Goal: Task Accomplishment & Management: Use online tool/utility

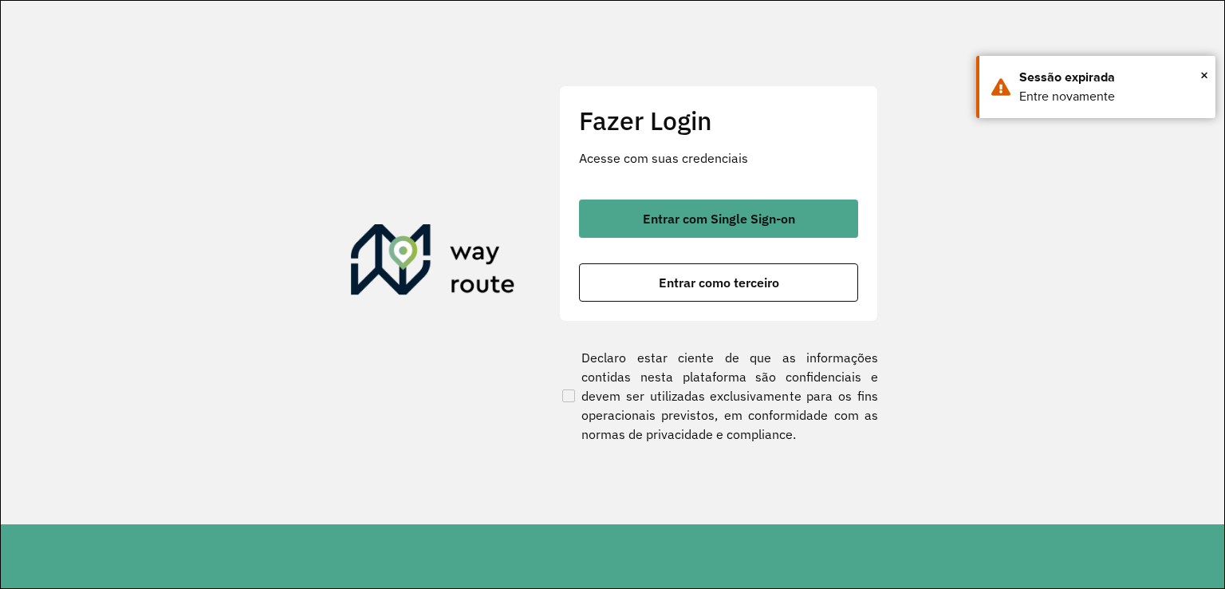
click at [695, 224] on span "Entrar com Single Sign-on" at bounding box center [719, 218] width 152 height 13
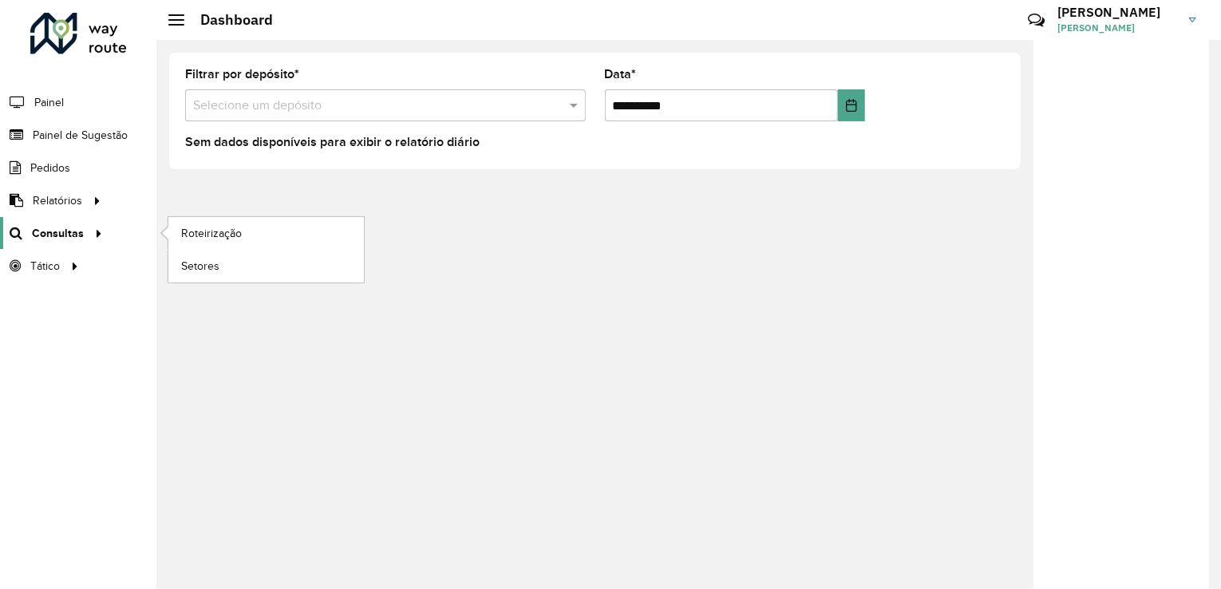
click at [46, 226] on span "Consultas" at bounding box center [58, 233] width 52 height 17
click at [223, 232] on span "Roteirização" at bounding box center [213, 233] width 65 height 17
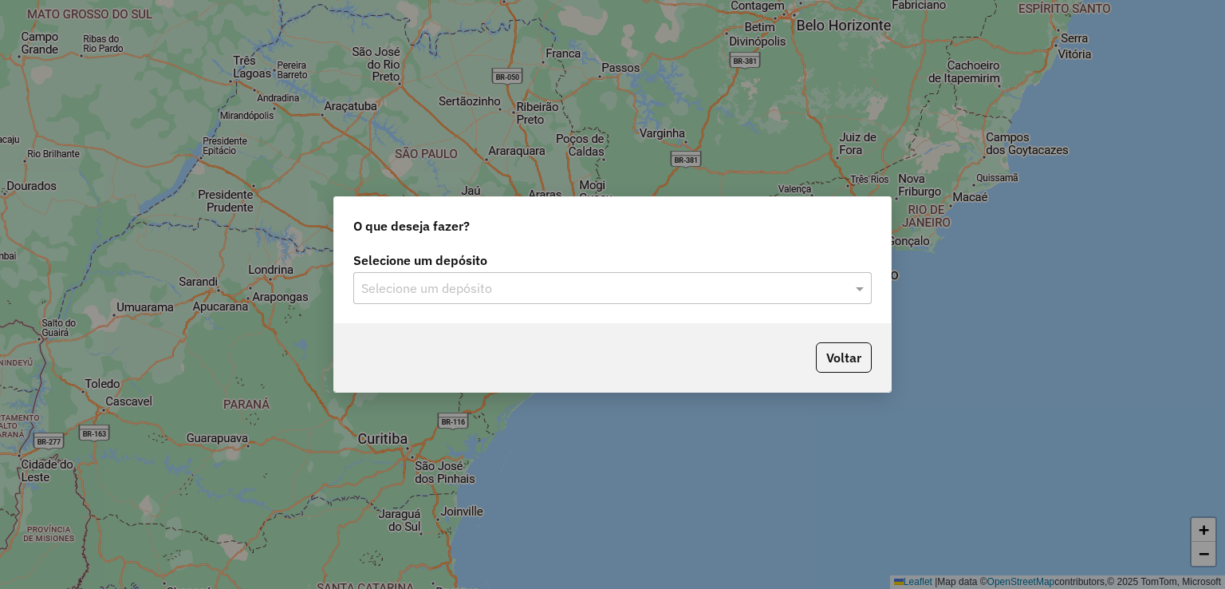
click at [446, 292] on input "text" at bounding box center [596, 288] width 471 height 19
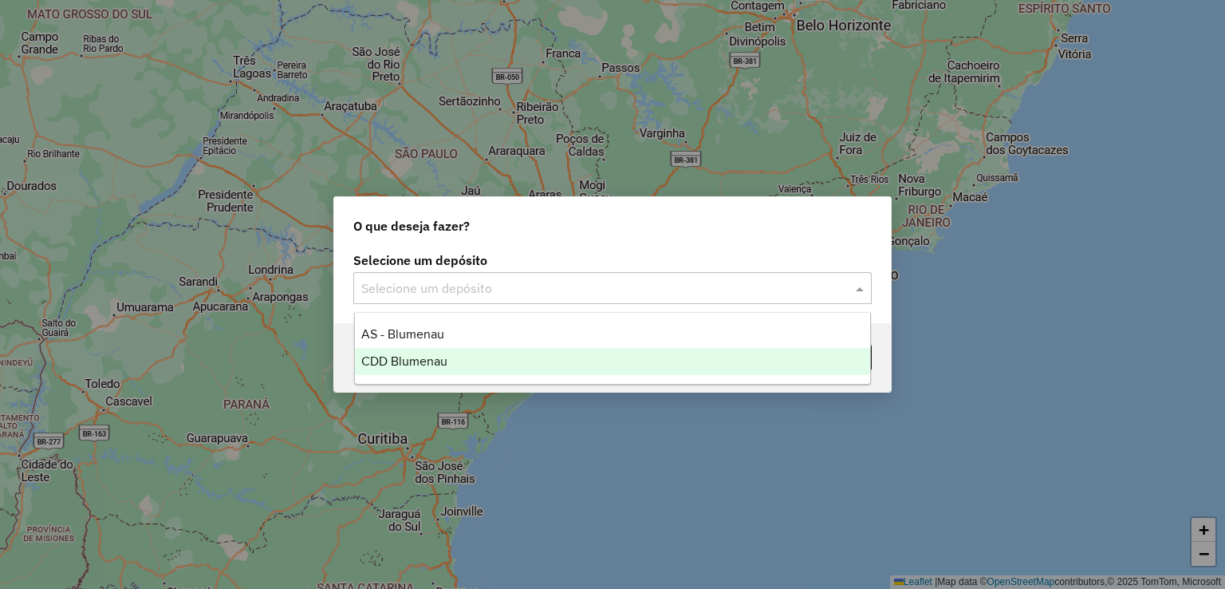
click at [424, 362] on span "CDD Blumenau" at bounding box center [404, 361] width 86 height 14
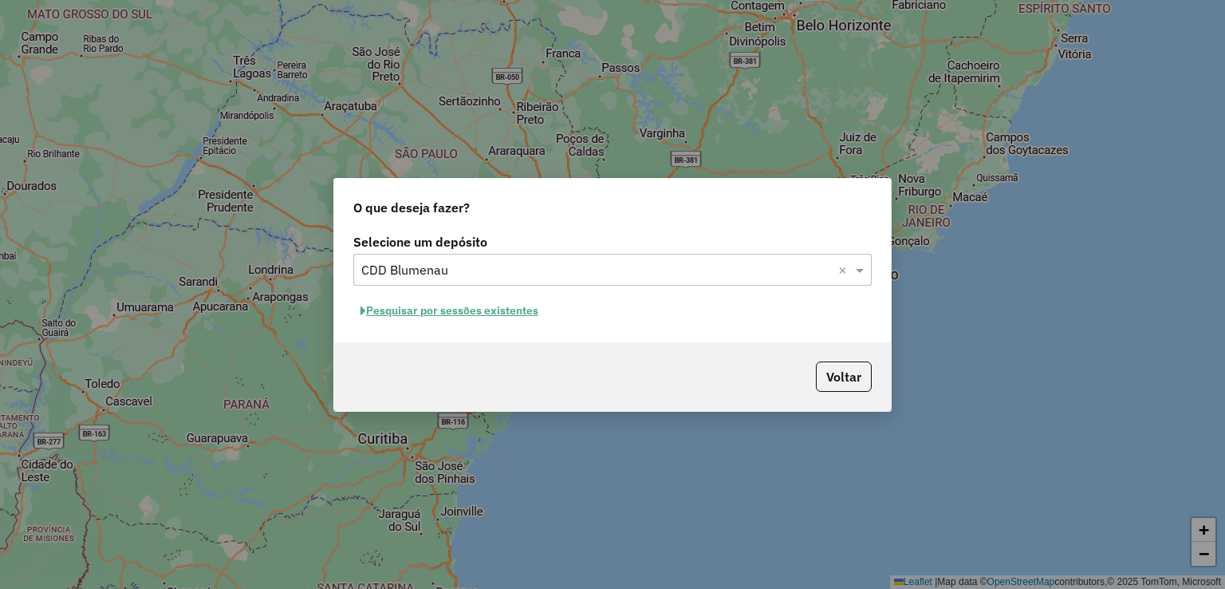
click at [480, 312] on button "Pesquisar por sessões existentes" at bounding box center [449, 310] width 192 height 25
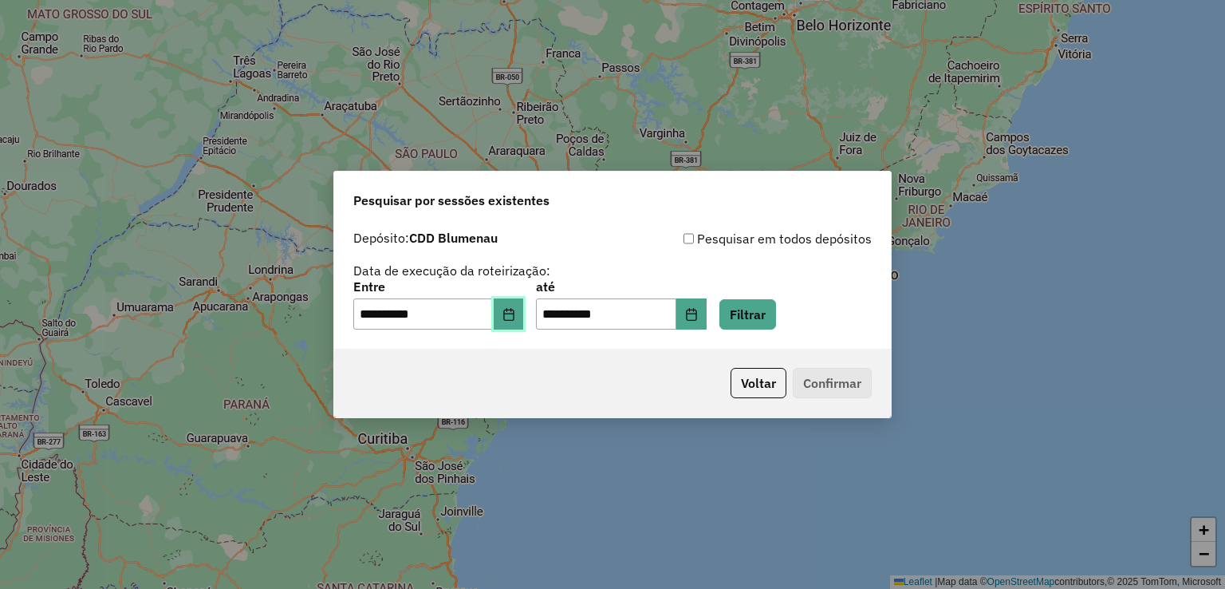
click at [513, 326] on button "Choose Date" at bounding box center [509, 314] width 30 height 32
click at [740, 268] on div "**********" at bounding box center [612, 279] width 519 height 101
click at [769, 307] on button "Filtrar" at bounding box center [748, 314] width 57 height 30
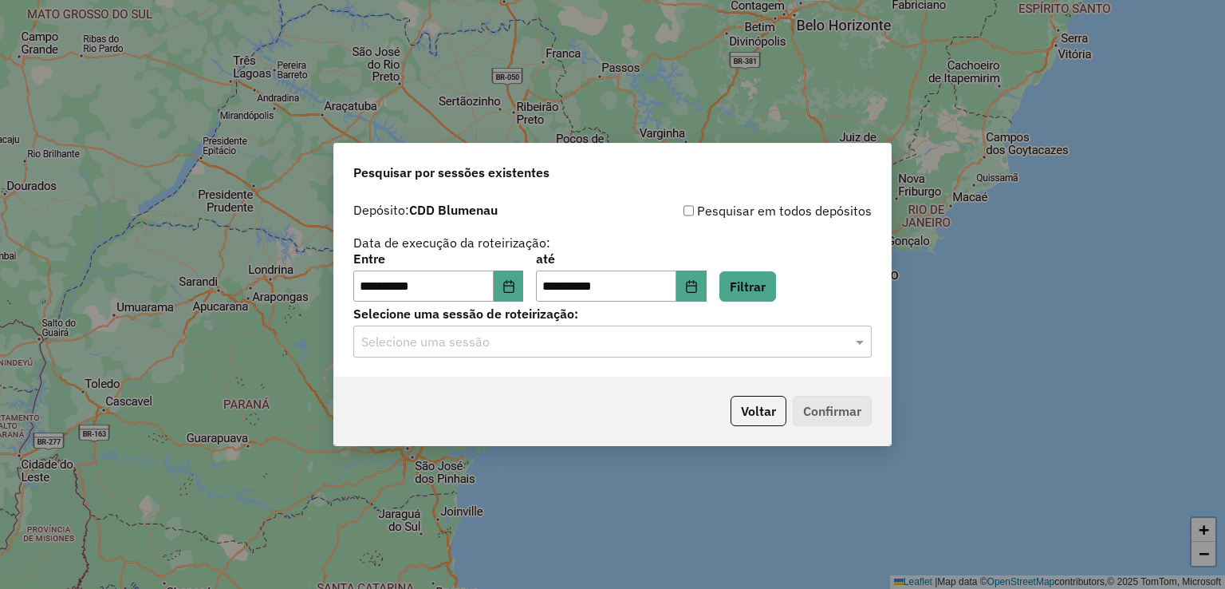
click at [597, 342] on input "text" at bounding box center [596, 342] width 471 height 19
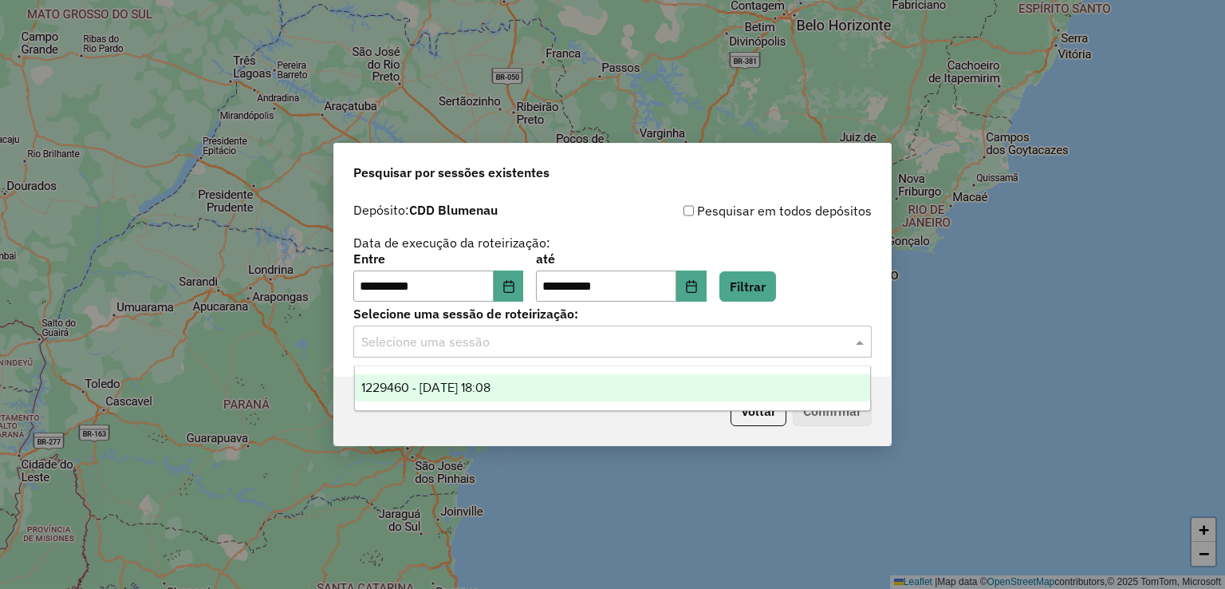
click at [491, 391] on span "1229460 - 14/08/2025 18:08" at bounding box center [425, 388] width 129 height 14
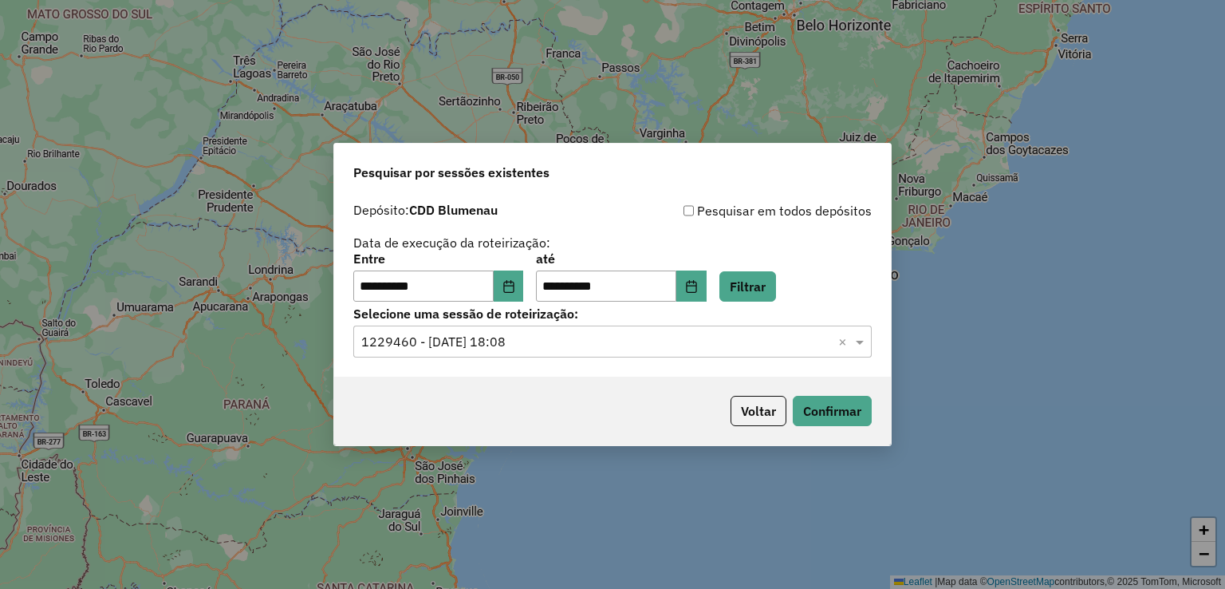
click at [565, 393] on div "Voltar Confirmar" at bounding box center [612, 411] width 557 height 69
click at [831, 410] on button "Confirmar" at bounding box center [832, 411] width 79 height 30
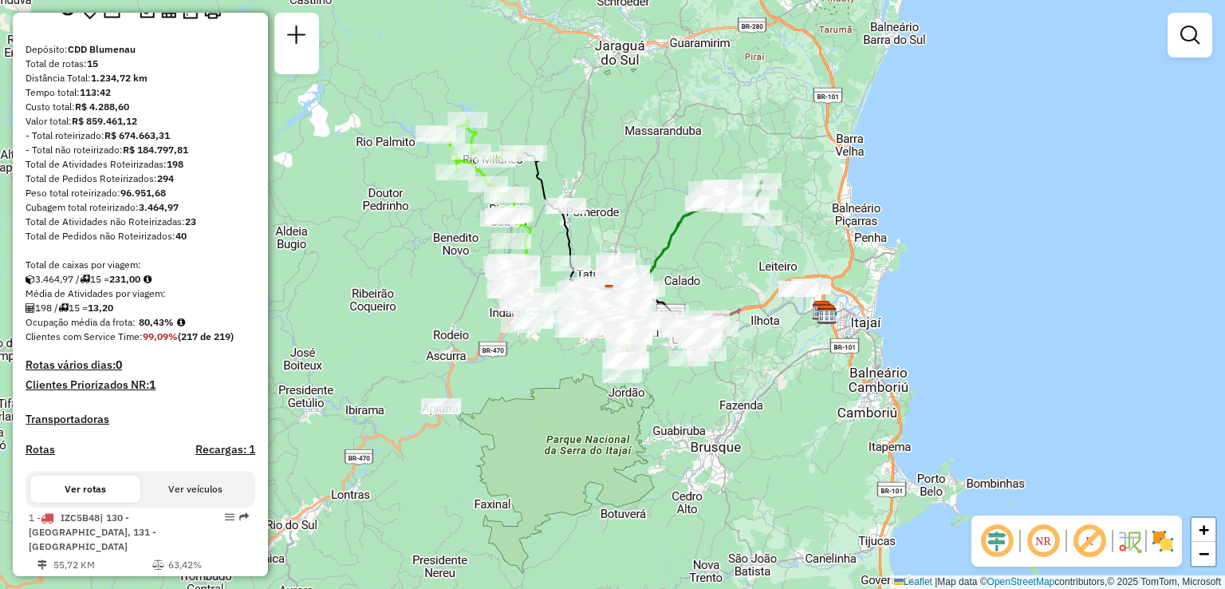
scroll to position [160, 0]
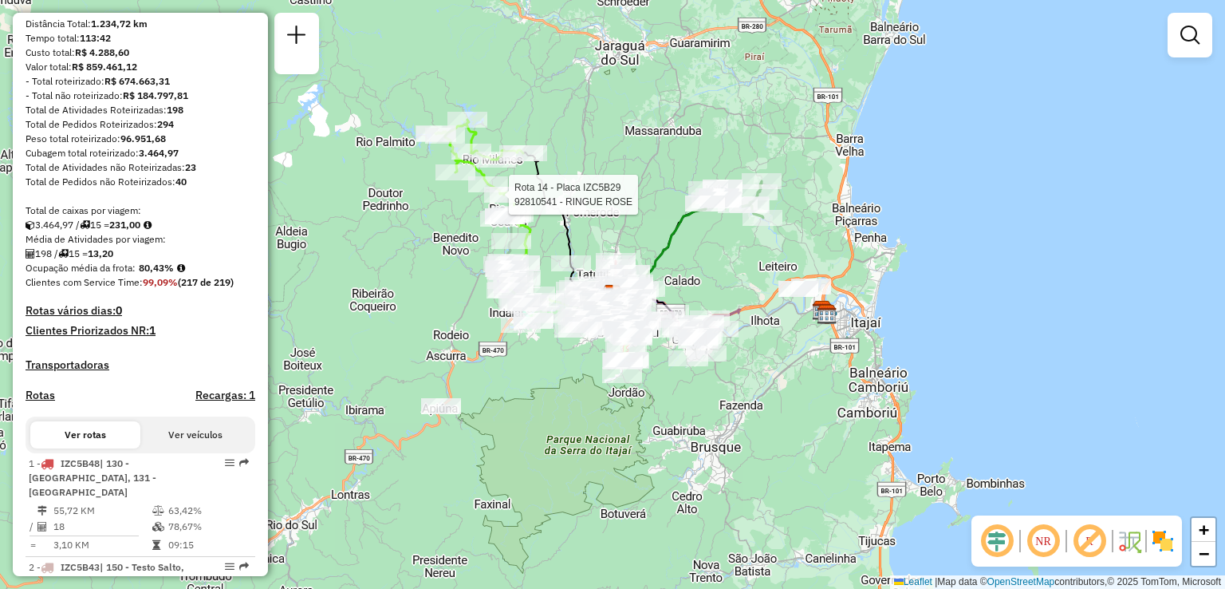
select select "**********"
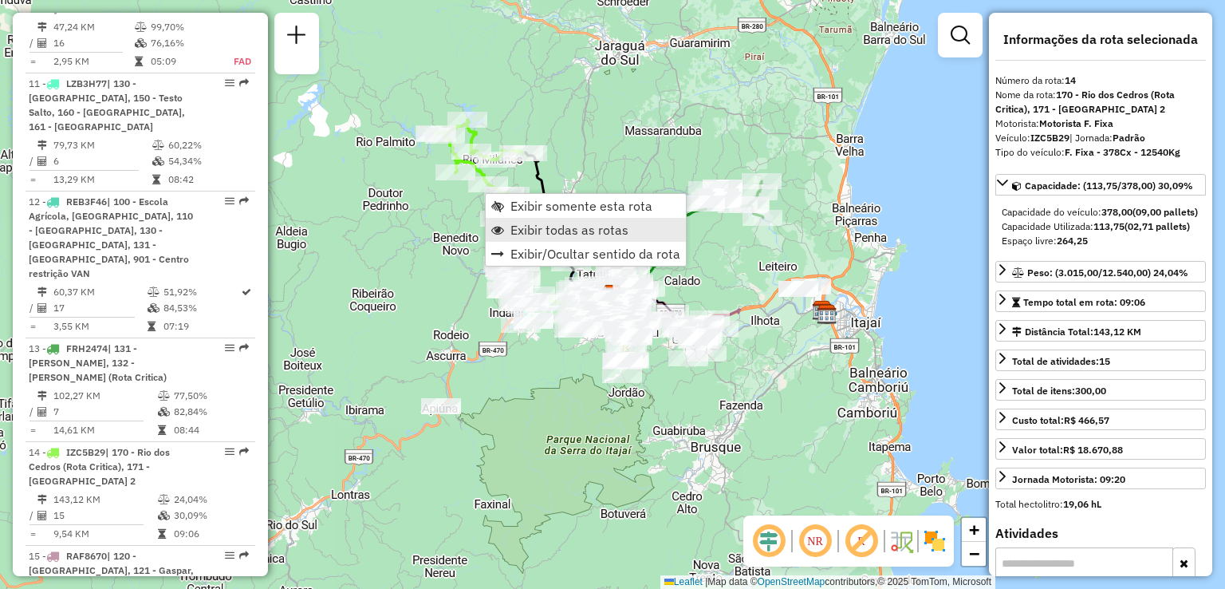
scroll to position [1852, 0]
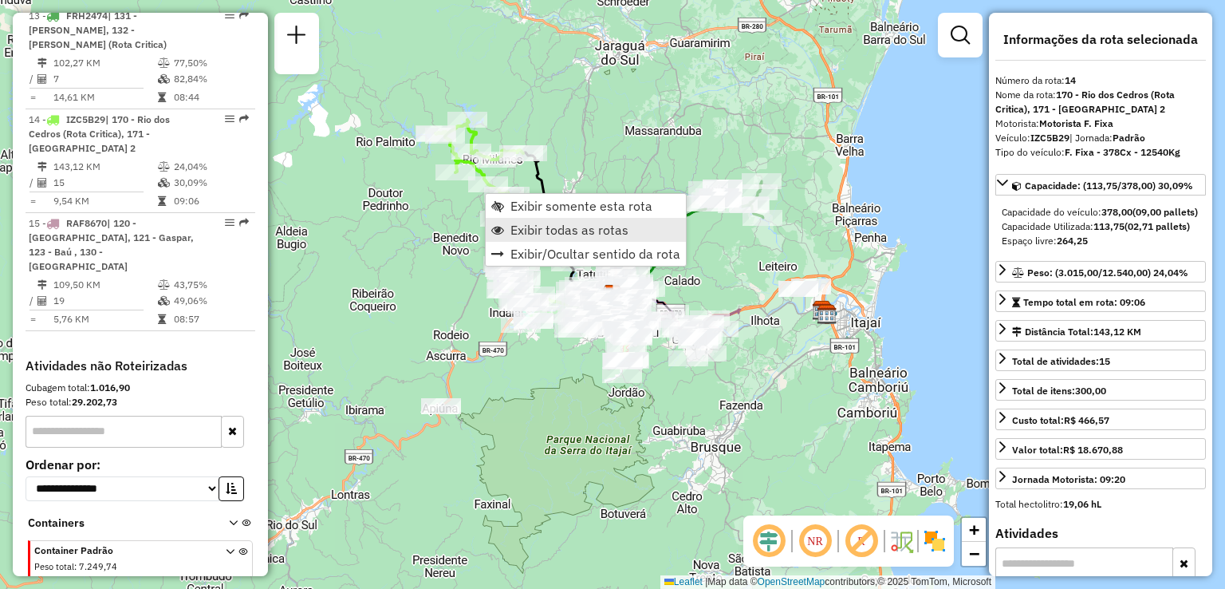
click at [568, 227] on span "Exibir todas as rotas" at bounding box center [570, 229] width 118 height 13
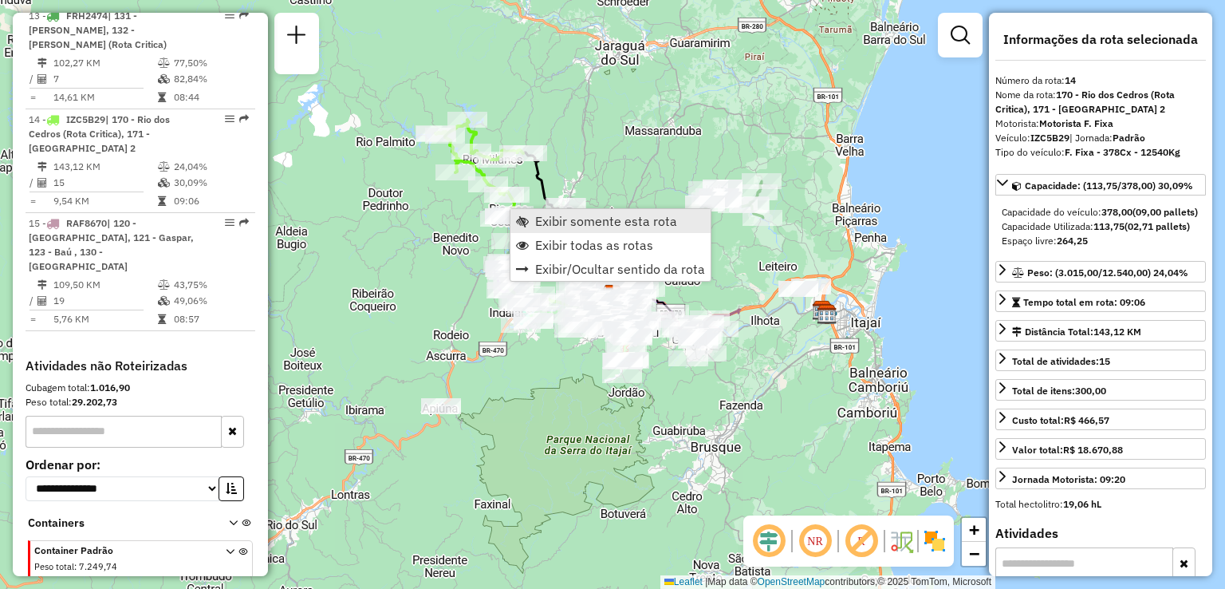
click at [575, 216] on span "Exibir somente esta rota" at bounding box center [606, 221] width 142 height 13
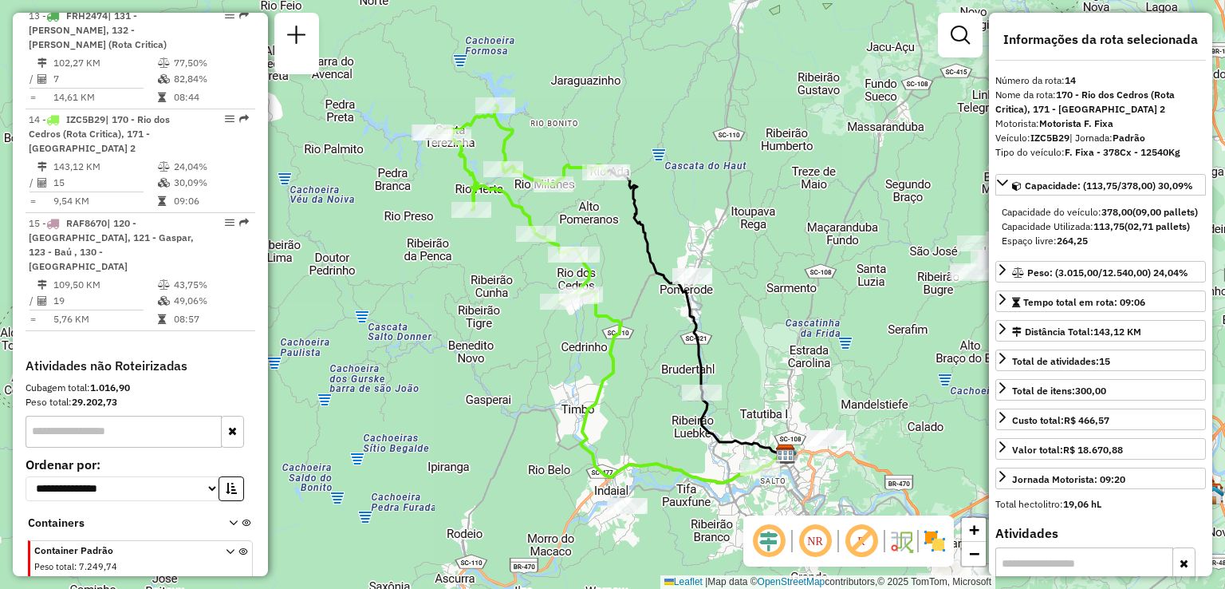
drag, startPoint x: 508, startPoint y: 255, endPoint x: 456, endPoint y: 196, distance: 78.6
click at [463, 202] on div "Janela de atendimento Grade de atendimento Capacidade Transportadoras Veículos …" at bounding box center [612, 294] width 1225 height 589
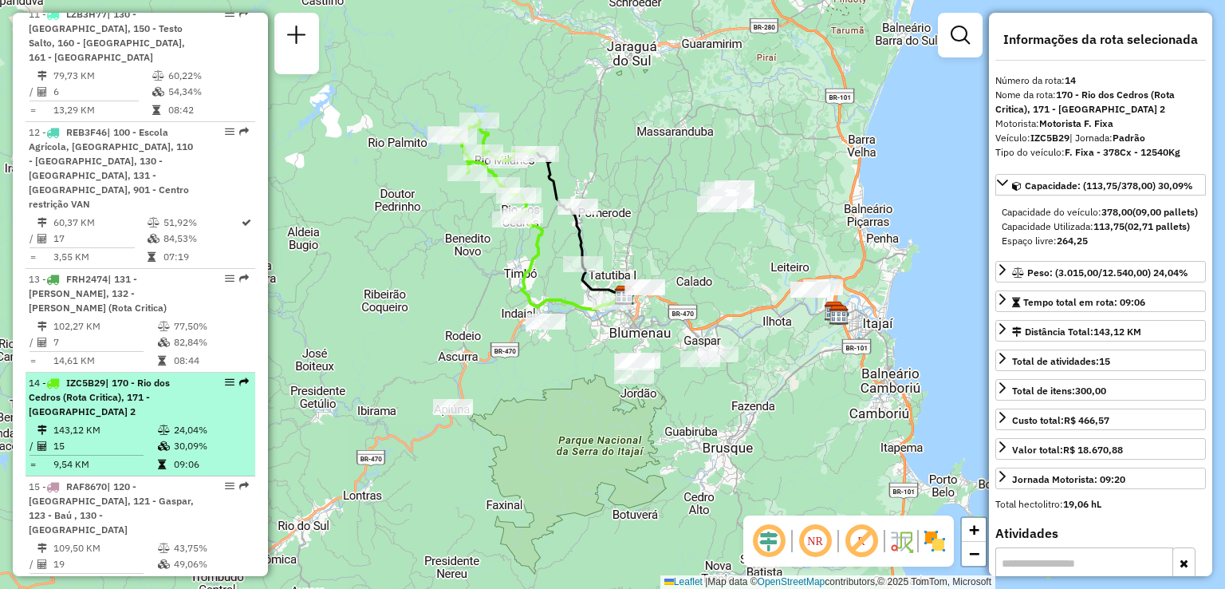
scroll to position [1533, 0]
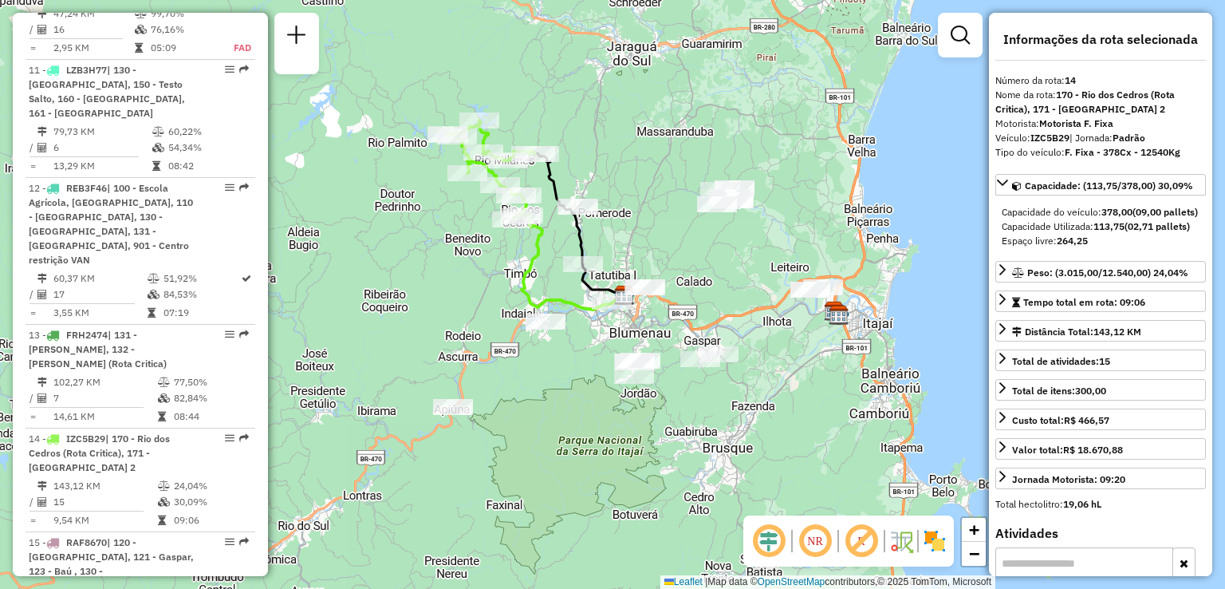
click at [814, 538] on em at bounding box center [815, 541] width 38 height 38
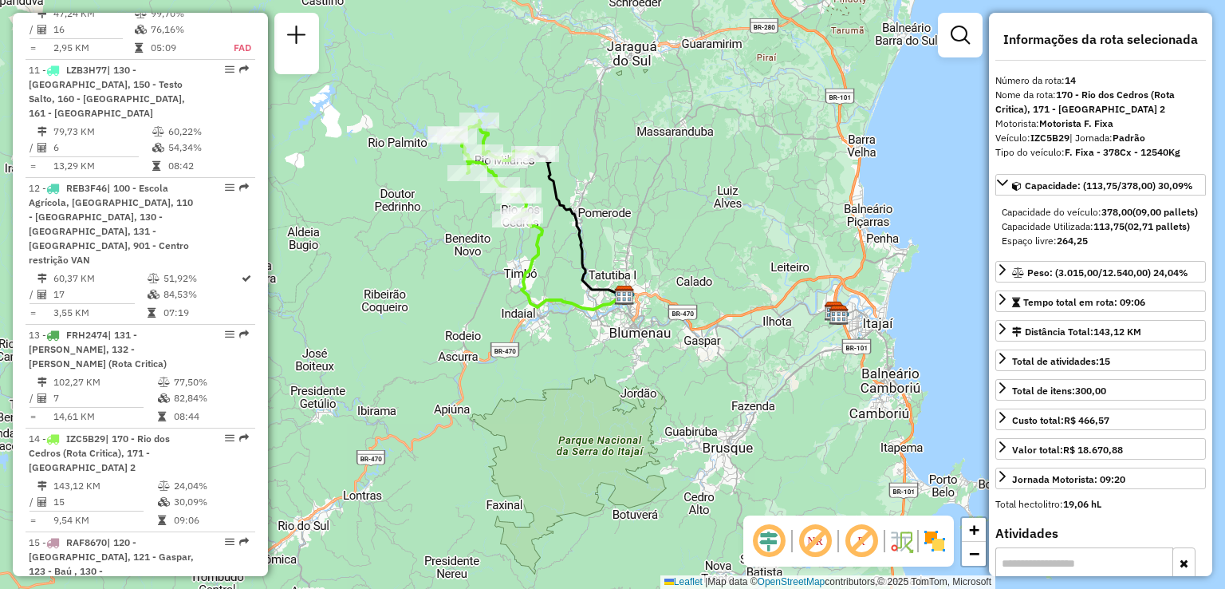
click at [771, 534] on em at bounding box center [769, 541] width 38 height 38
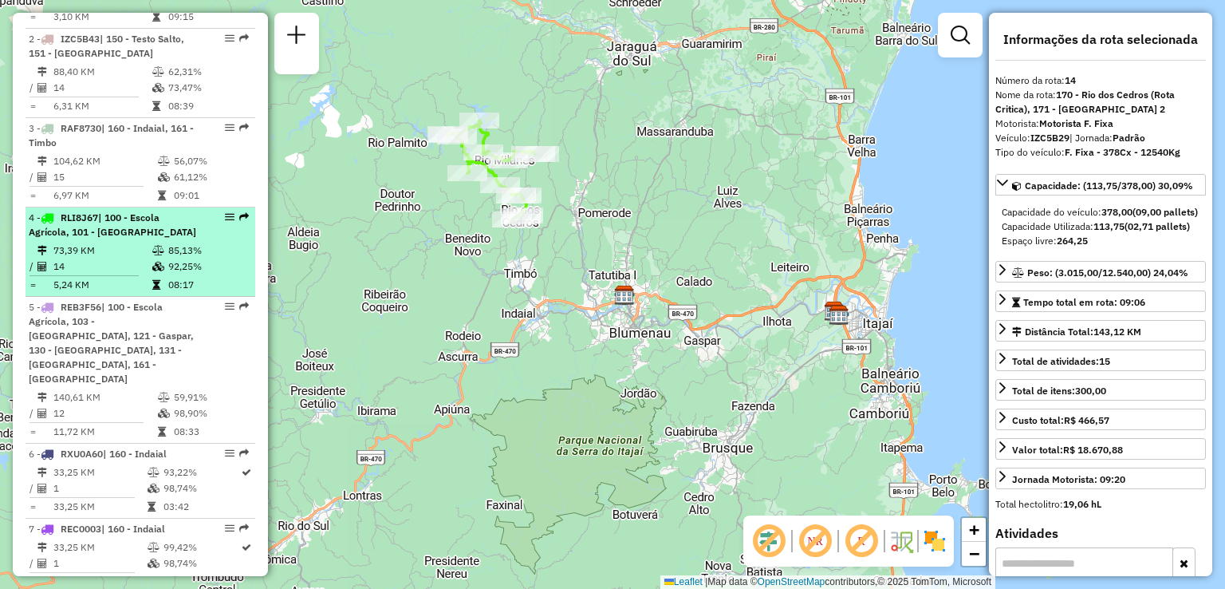
scroll to position [655, 0]
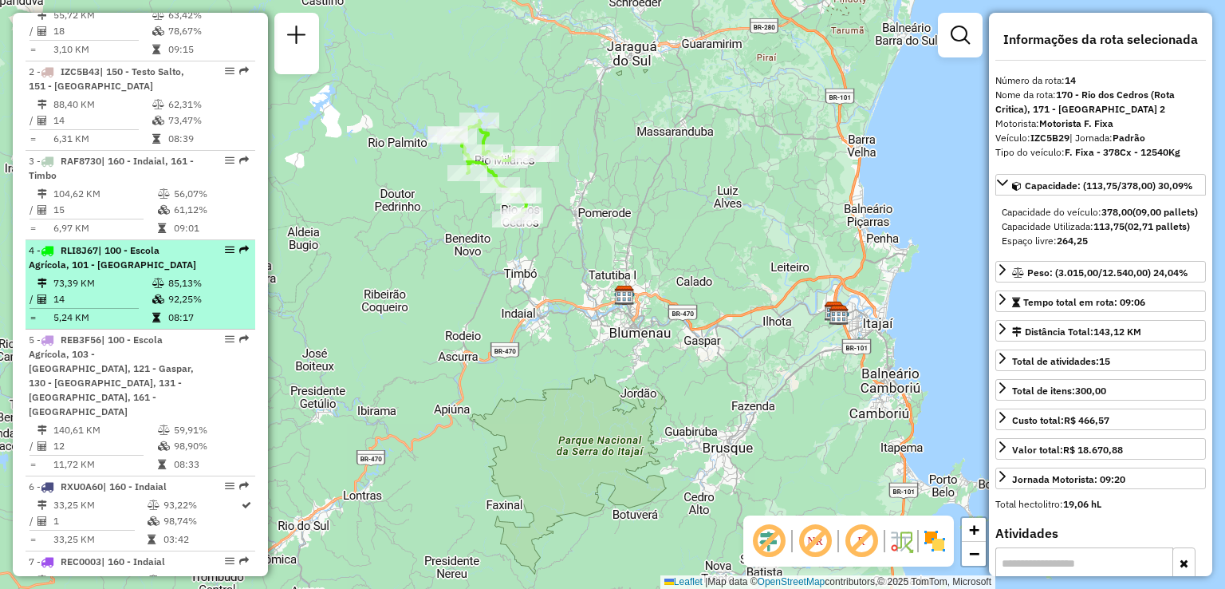
click at [101, 266] on span "| 100 - Escola Agrícola, 101 - Passo Manso" at bounding box center [113, 257] width 168 height 26
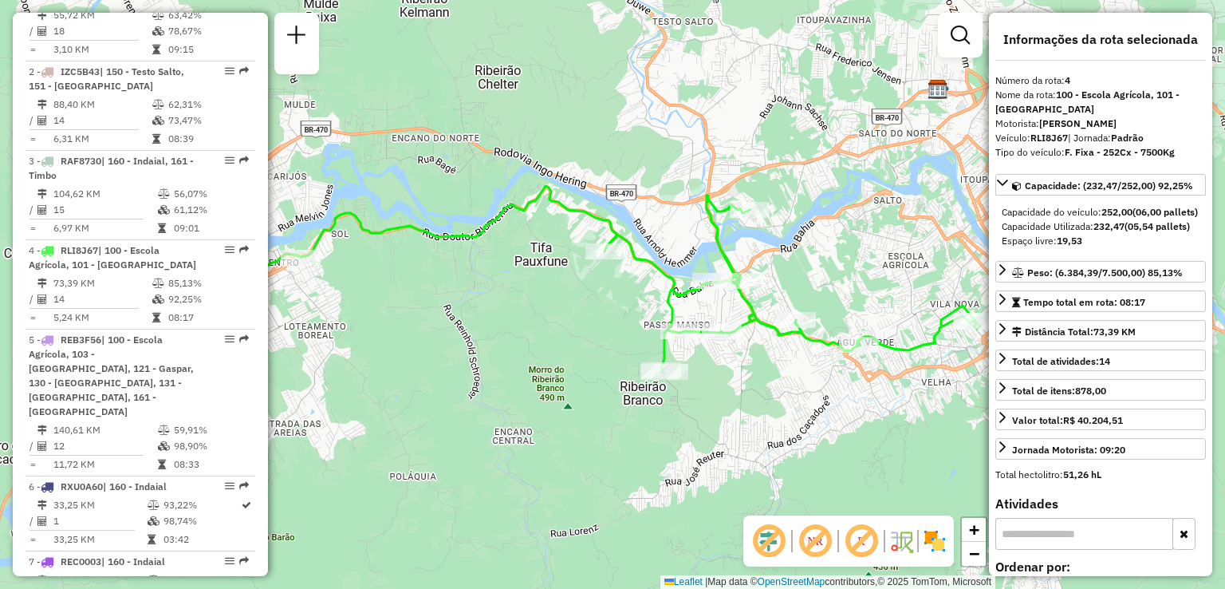
drag, startPoint x: 725, startPoint y: 352, endPoint x: 645, endPoint y: 336, distance: 81.4
click at [645, 336] on div "Janela de atendimento Grade de atendimento Capacidade Transportadoras Veículos …" at bounding box center [612, 294] width 1225 height 589
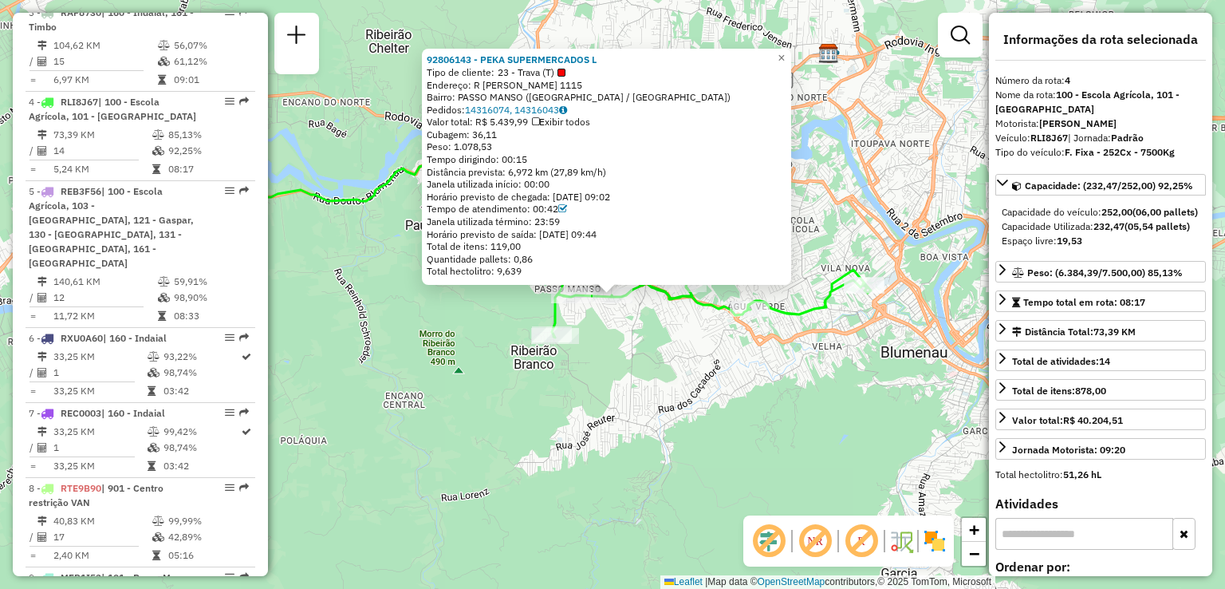
scroll to position [881, 0]
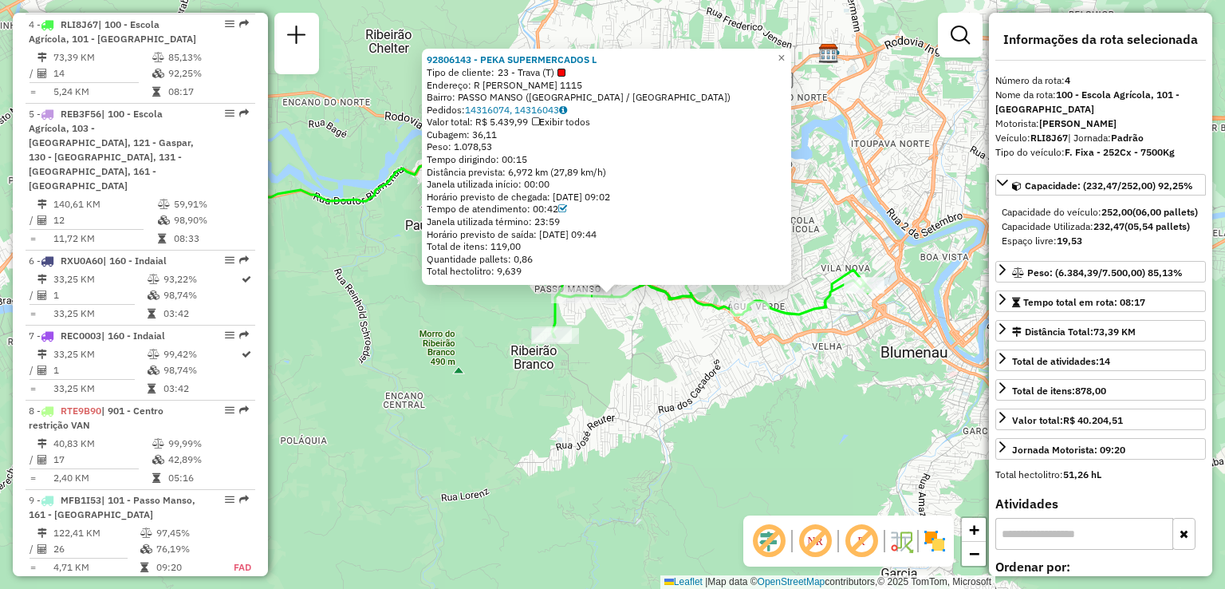
click at [624, 374] on div "92806143 - PEKA SUPERMERCADOS L Tipo de cliente: 23 - Trava (T) Endereço: R ART…" at bounding box center [612, 294] width 1225 height 589
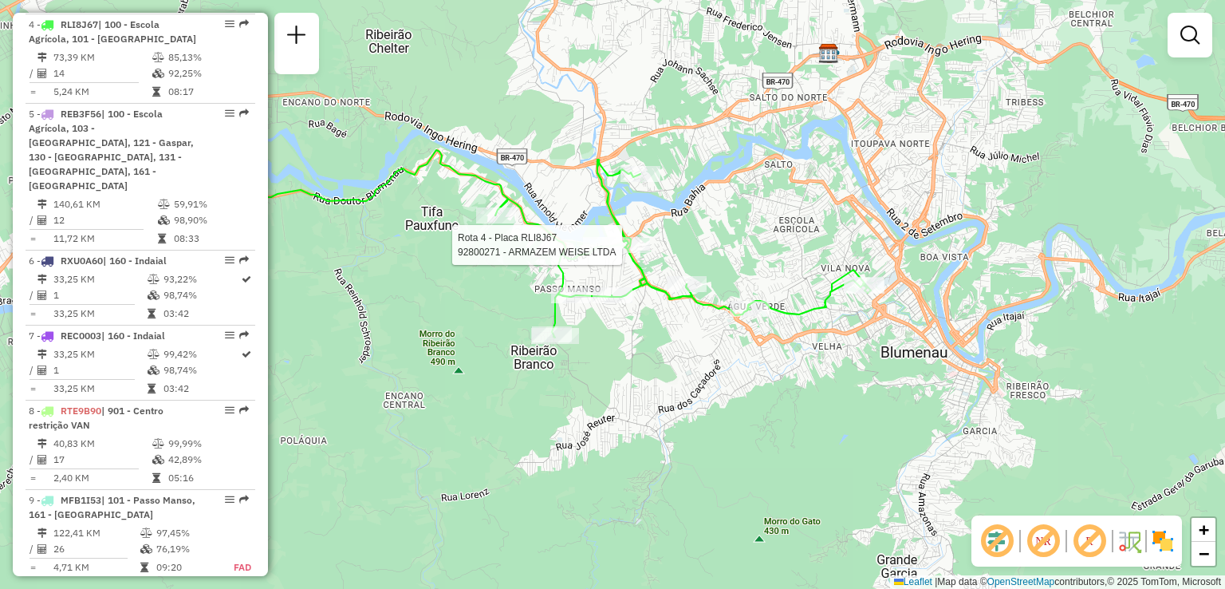
select select "**********"
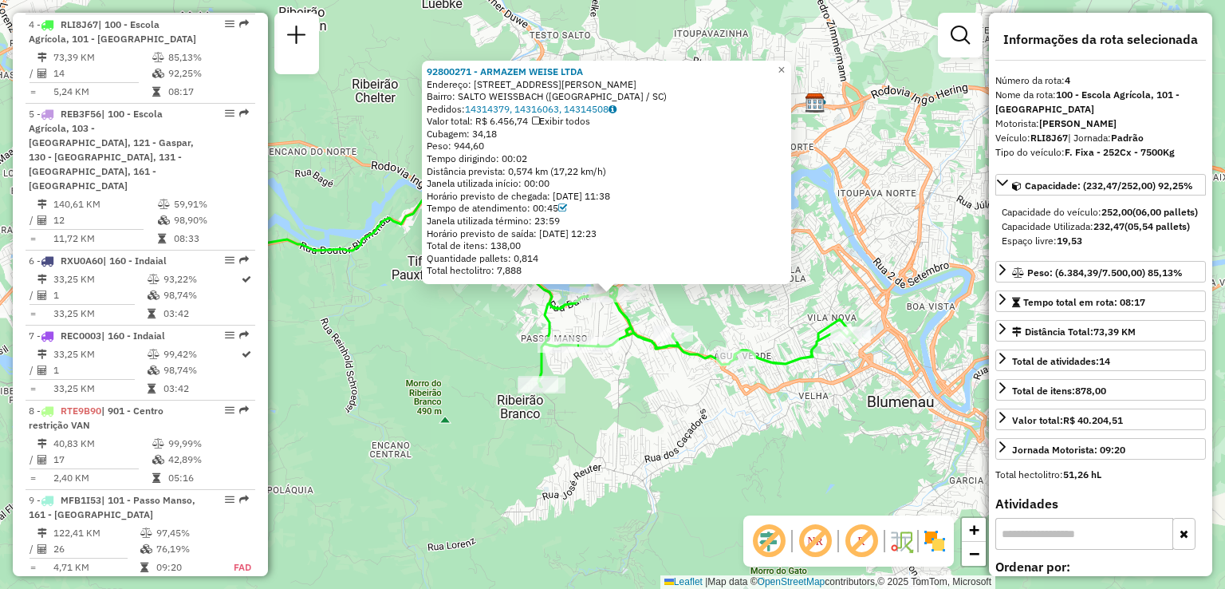
click at [634, 404] on div "92800271 - ARMAZEM WEISE LTDA Endereço: R GERHARD STARK 296 Bairro: SALTO WEISS…" at bounding box center [612, 294] width 1225 height 589
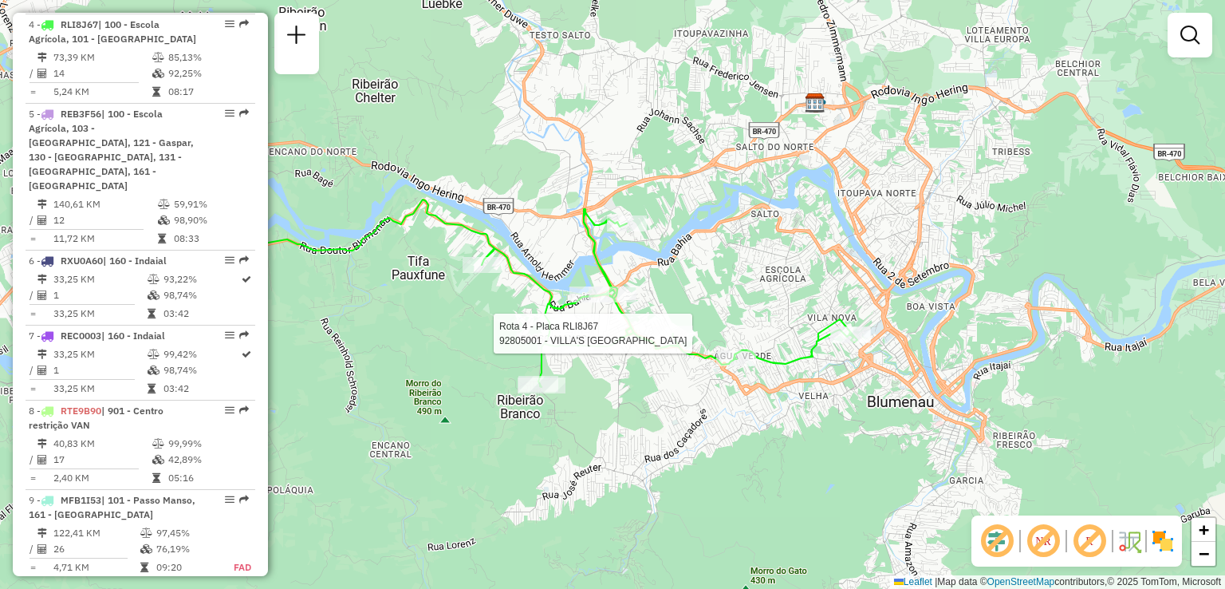
select select "**********"
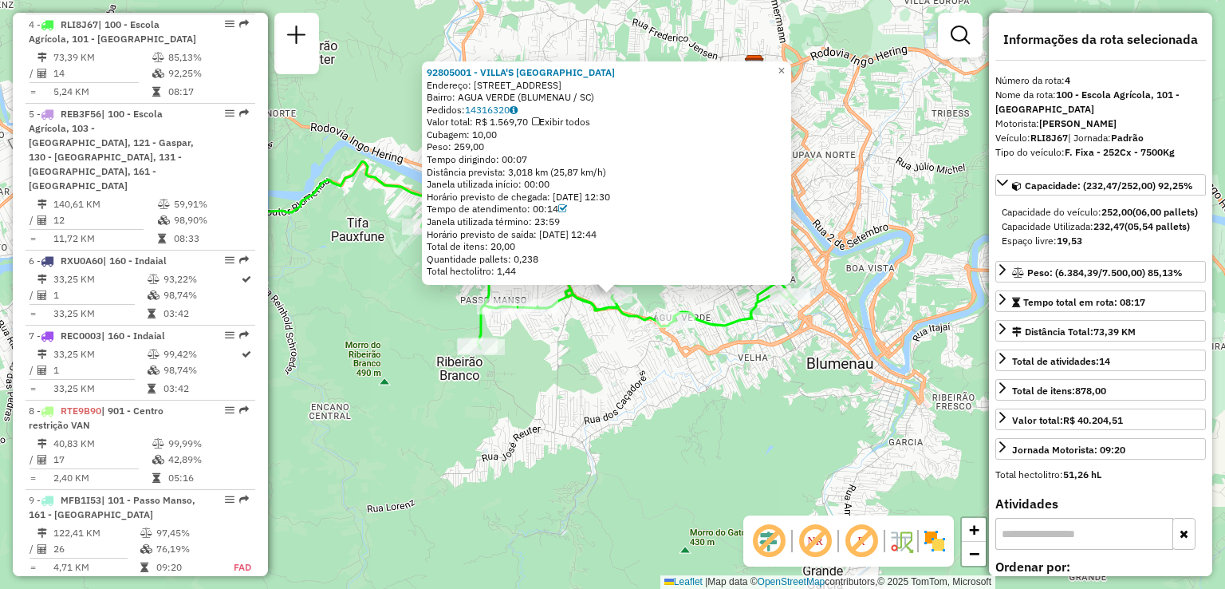
click at [592, 371] on div "92805001 - VILLA'S BAR BLUMENAU Endereço: R Água Branca 330 Bairro: AGUA VERDE …" at bounding box center [612, 294] width 1225 height 589
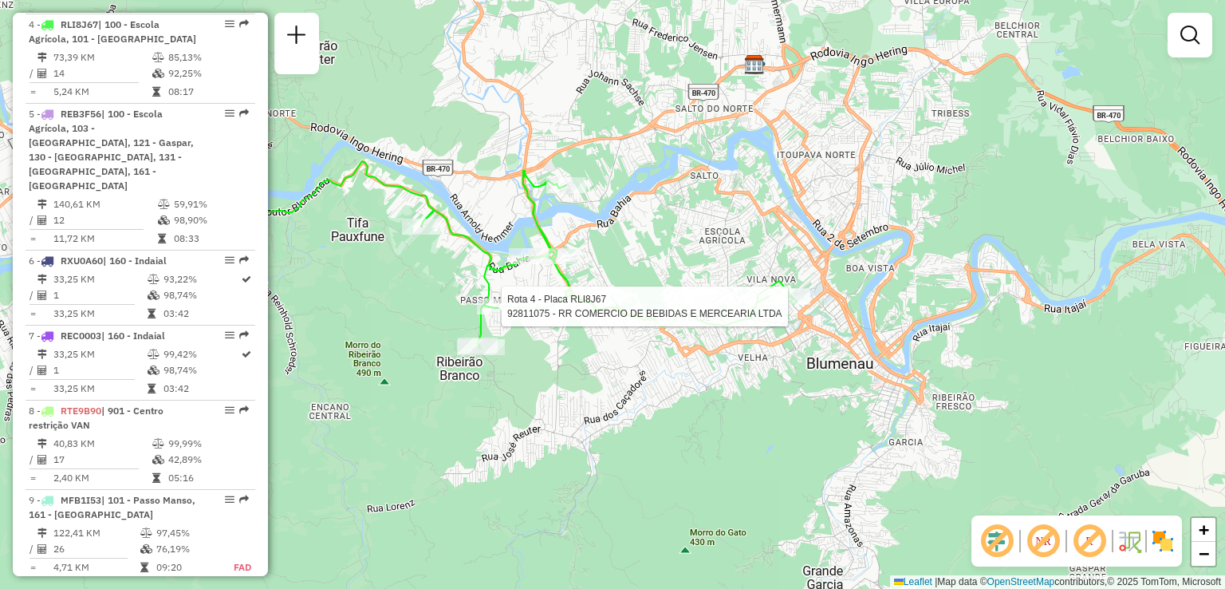
select select "**********"
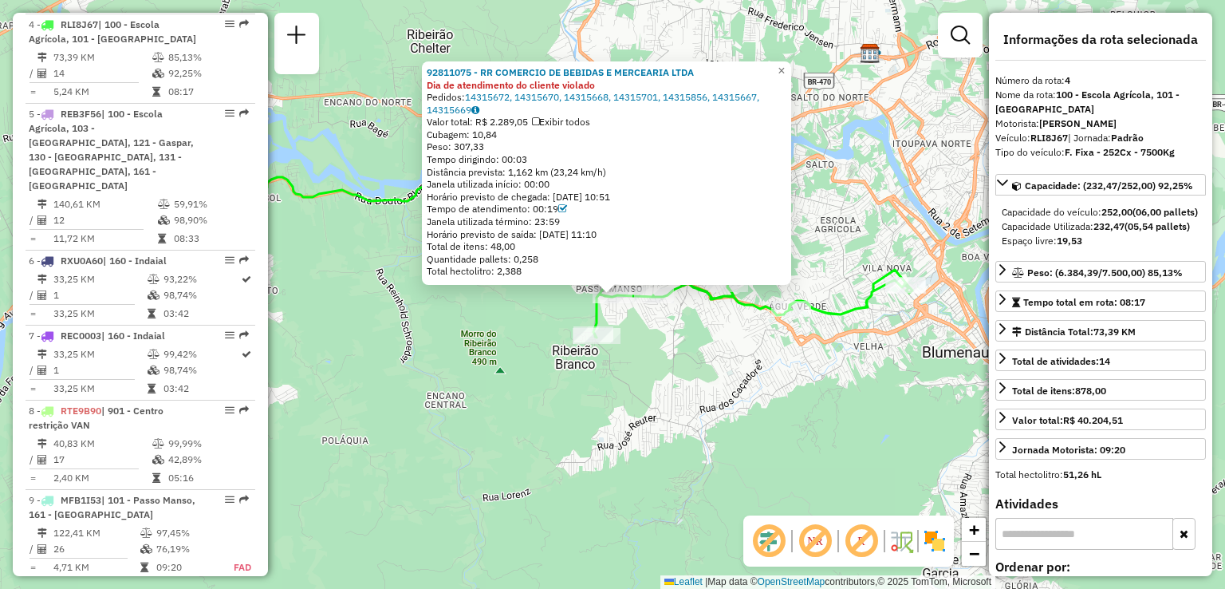
click at [571, 407] on div "92811075 - RR COMERCIO DE BEBIDAS E MERCEARIA LTDA Dia de atendimento do client…" at bounding box center [612, 294] width 1225 height 589
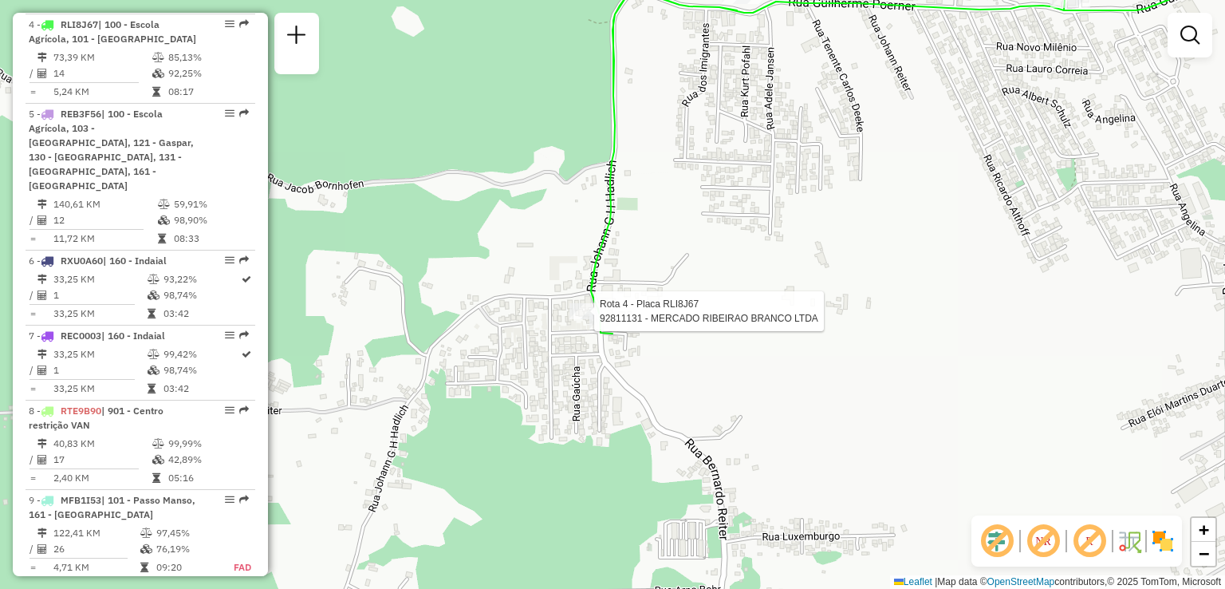
select select "**********"
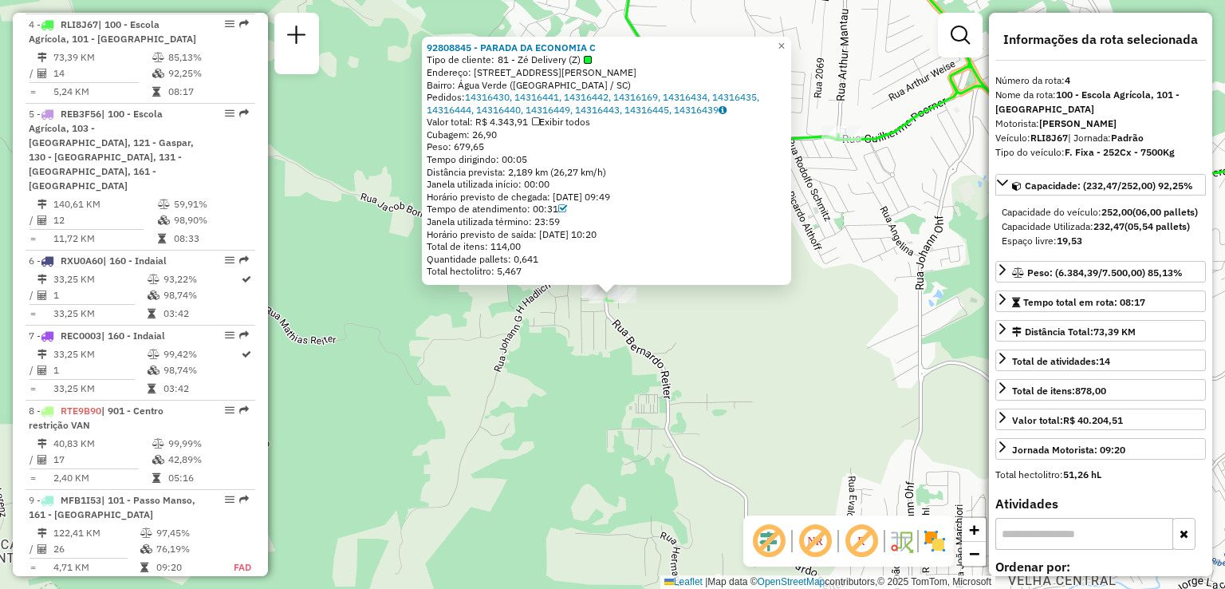
click at [716, 311] on div "92808845 - PARADA DA ECONOMIA C Tipo de cliente: 81 - Zé Delivery (Z) Endereço:…" at bounding box center [612, 294] width 1225 height 589
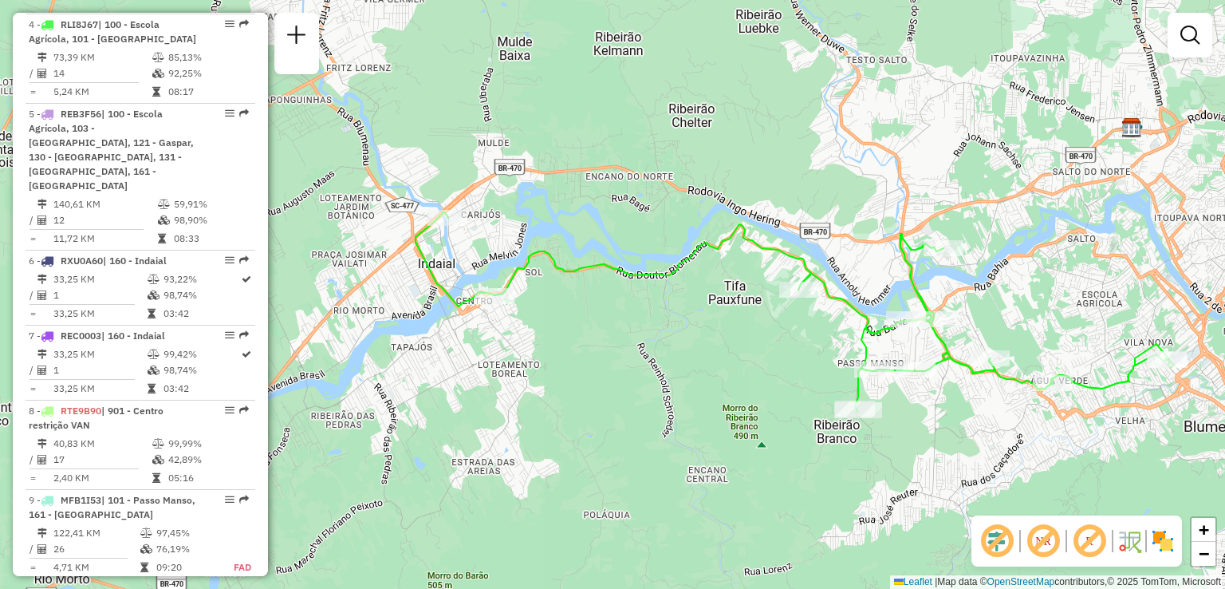
drag, startPoint x: 837, startPoint y: 310, endPoint x: 904, endPoint y: 413, distance: 122.8
click at [904, 413] on div "Janela de atendimento Grade de atendimento Capacidade Transportadoras Veículos …" at bounding box center [612, 294] width 1225 height 589
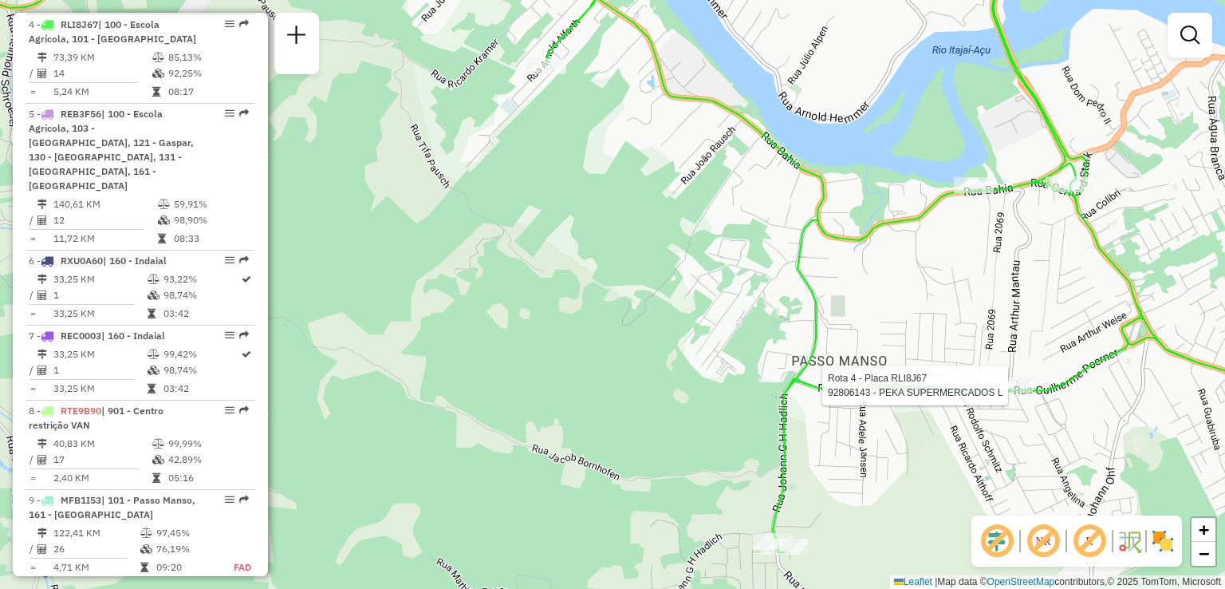
select select "**********"
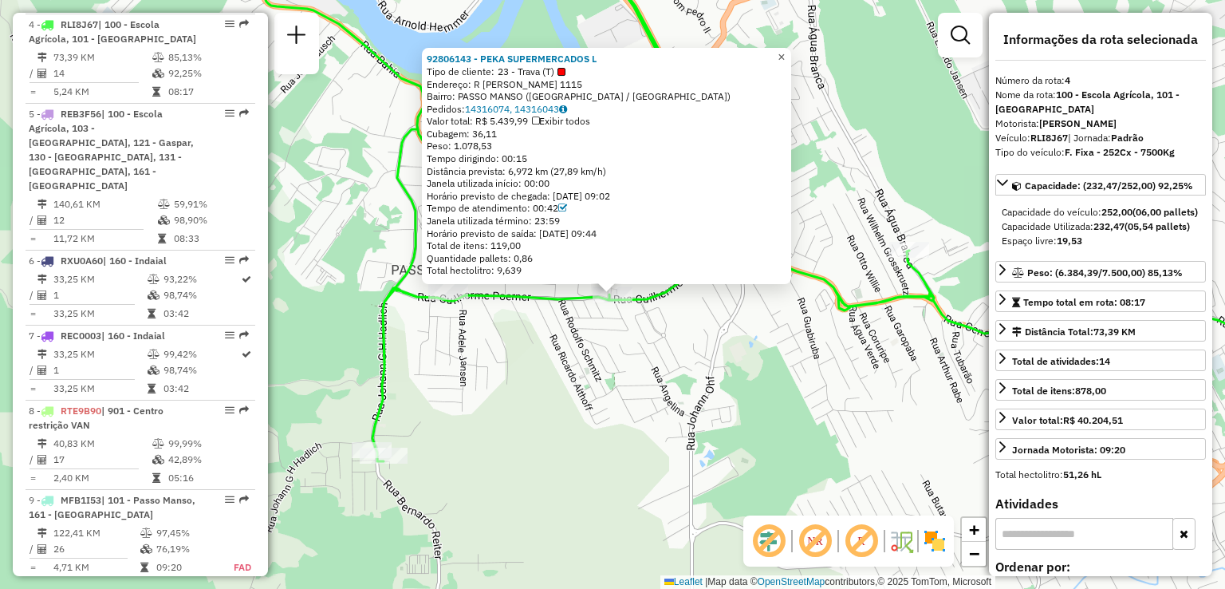
click at [785, 53] on span "×" at bounding box center [781, 57] width 7 height 14
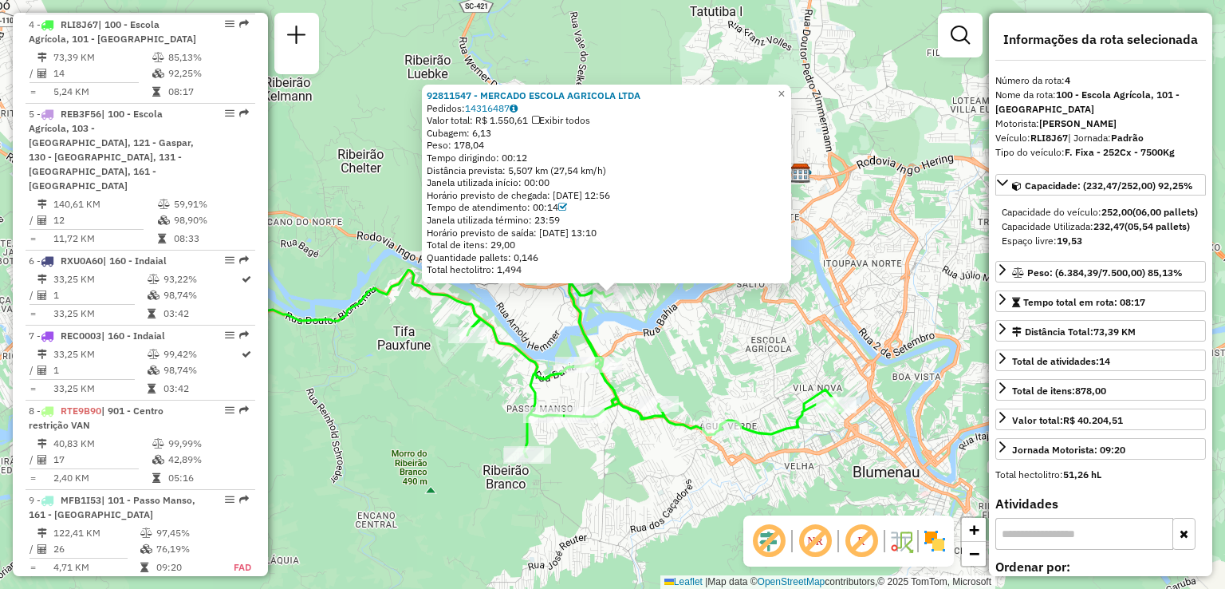
click at [791, 302] on div "92811547 - MERCADO ESCOLA AGRICOLA LTDA Pedidos: 14316487 Valor total: R$ 1.550…" at bounding box center [612, 294] width 1225 height 589
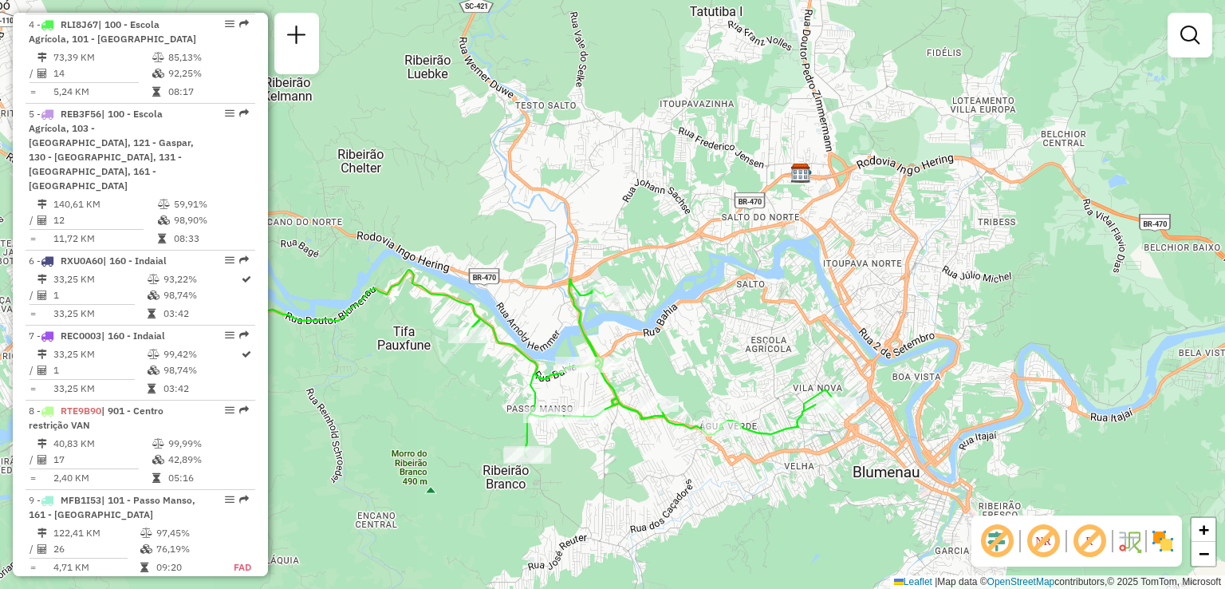
click at [734, 288] on div "Janela de atendimento Grade de atendimento Capacidade Transportadoras Veículos …" at bounding box center [612, 294] width 1225 height 589
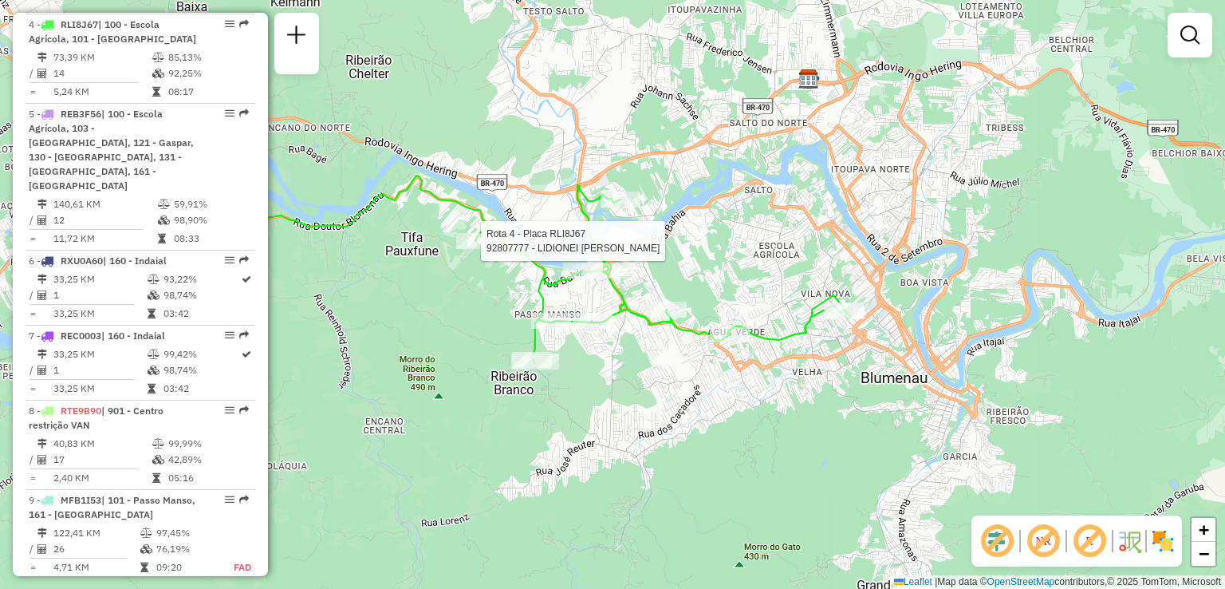
select select "**********"
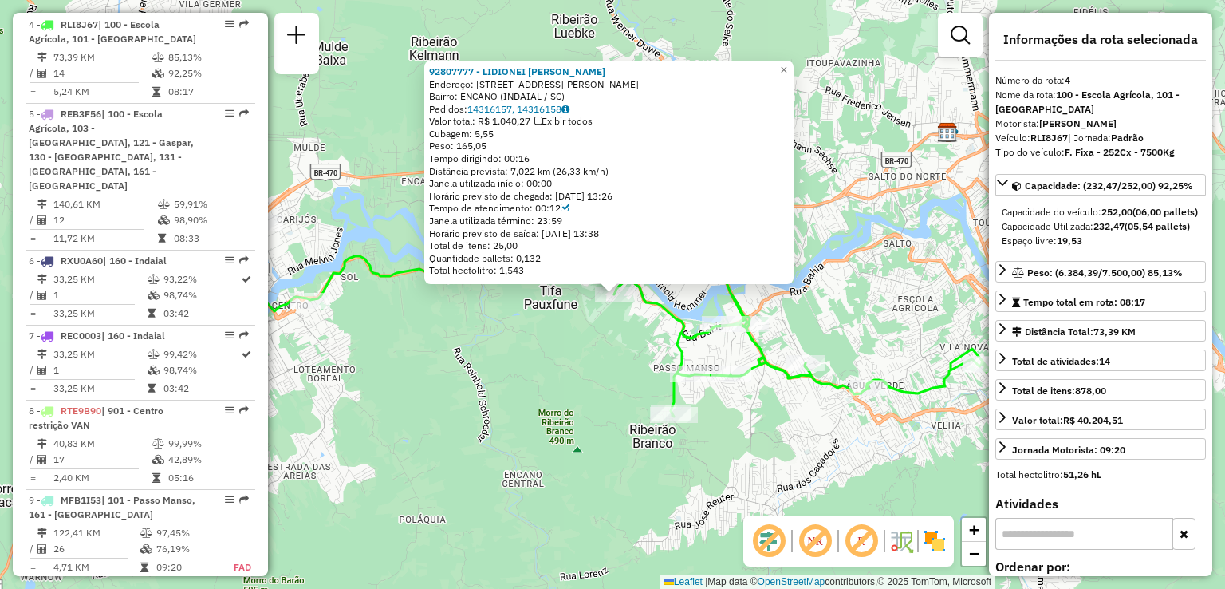
click at [803, 432] on div "92807777 - LIDIONEI FERNANDO NE Endereço: R JULIETE WALDRICH 241 Bairro: ENCANO…" at bounding box center [612, 294] width 1225 height 589
drag, startPoint x: 779, startPoint y: 406, endPoint x: 744, endPoint y: 399, distance: 35.8
click at [747, 400] on div "92807777 - LIDIONEI FERNANDO NE Endereço: R JULIETE WALDRICH 241 Bairro: ENCANO…" at bounding box center [612, 294] width 1225 height 589
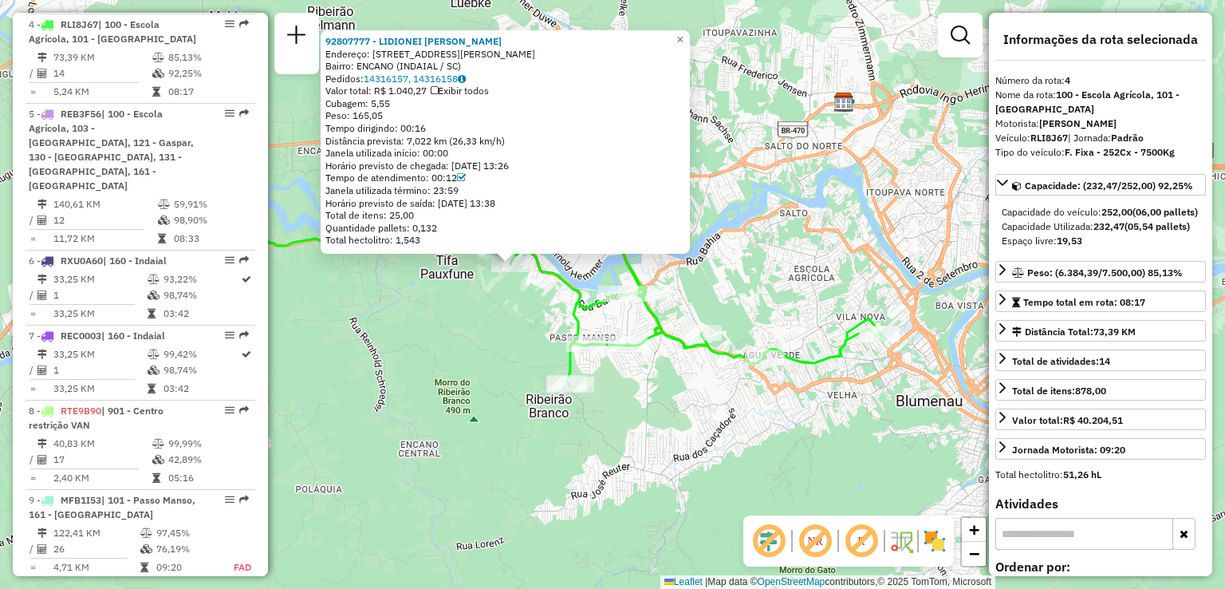
click at [740, 396] on div "92807777 - LIDIONEI FERNANDO NE Endereço: R JULIETE WALDRICH 241 Bairro: ENCANO…" at bounding box center [612, 294] width 1225 height 589
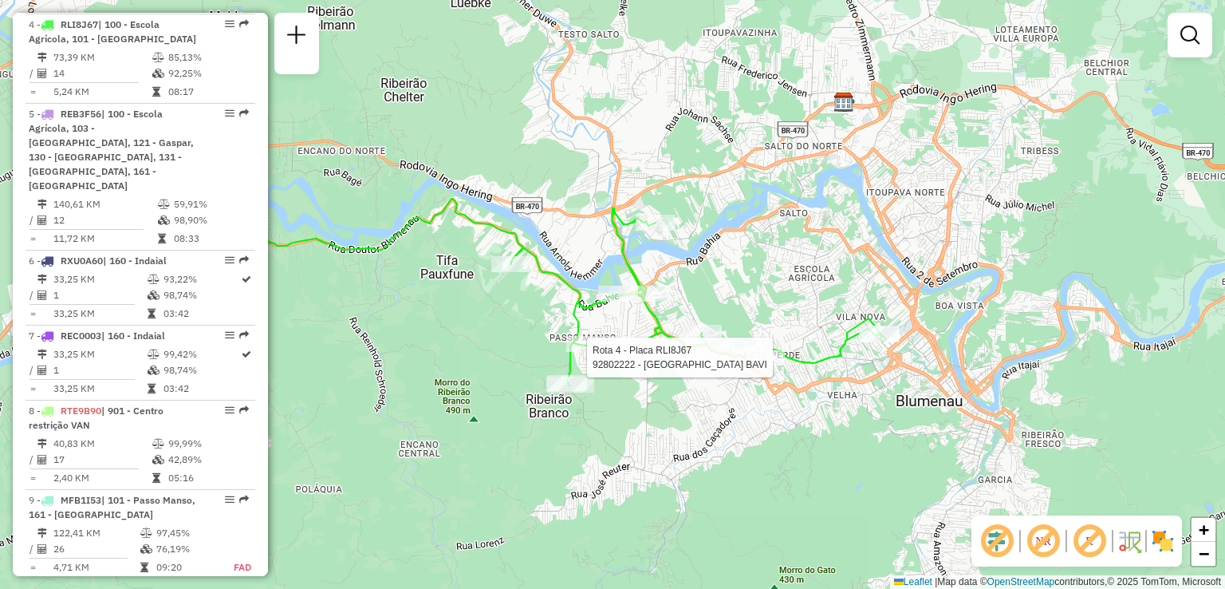
select select "**********"
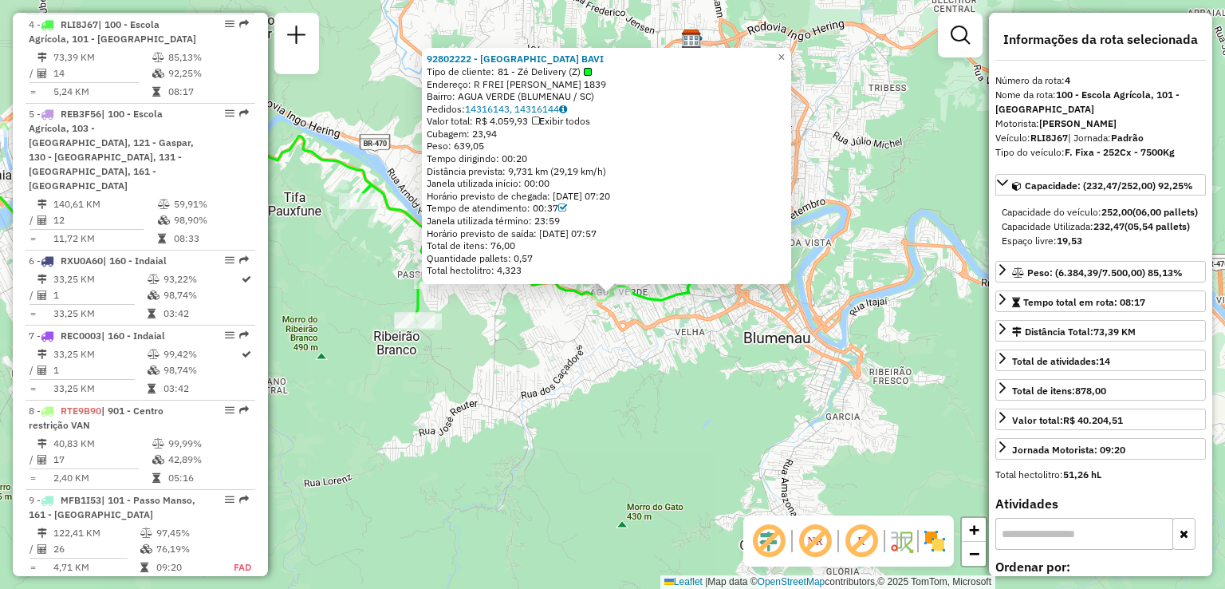
click at [764, 362] on div "92802222 - CASA DA CERVEJA BAVI Tipo de cliente: 81 - Zé Delivery (Z) Endereço:…" at bounding box center [612, 294] width 1225 height 589
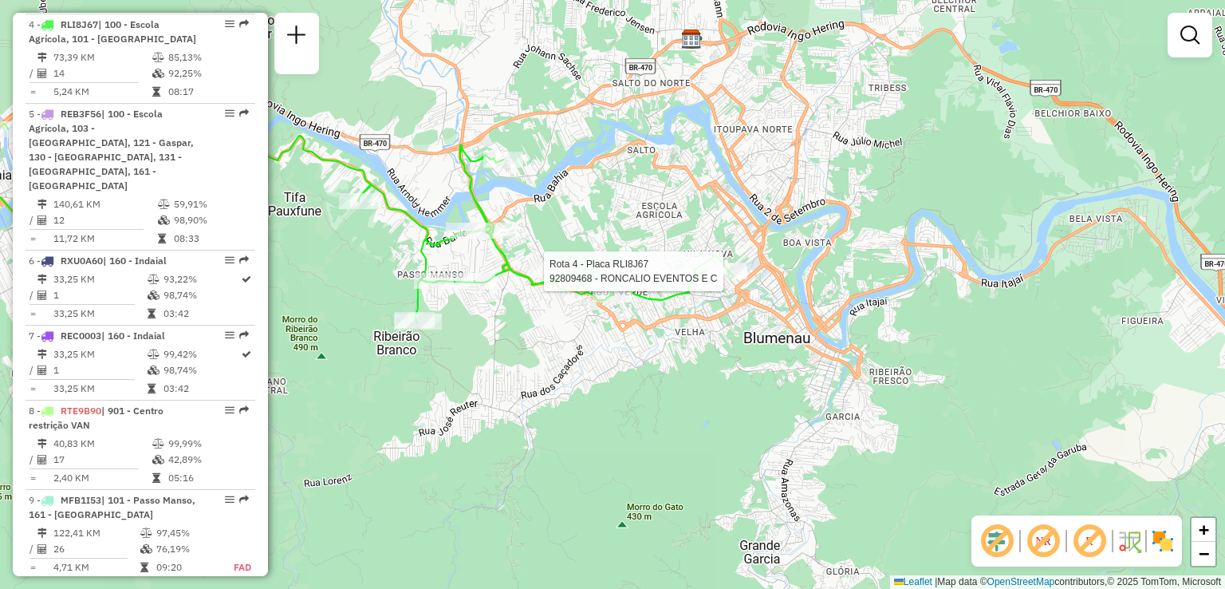
select select "**********"
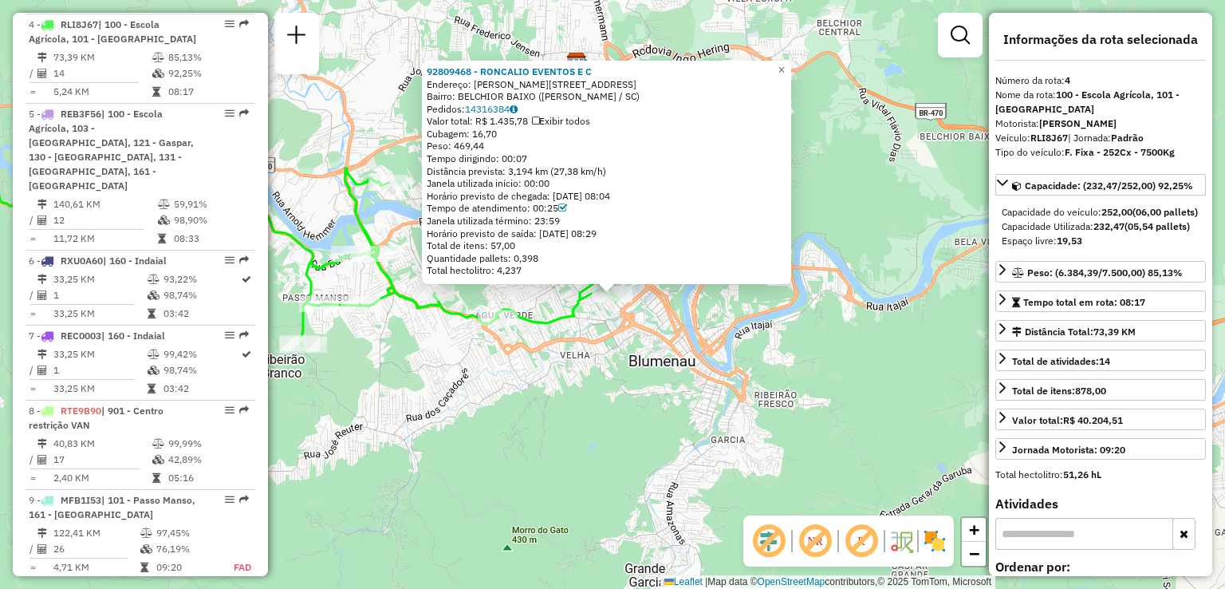
click at [641, 355] on div "92809468 - RONCALIO EVENTOS E C Endereço: R R VIDAL FLAVIO DIAS 704 Bairro: BEL…" at bounding box center [612, 294] width 1225 height 589
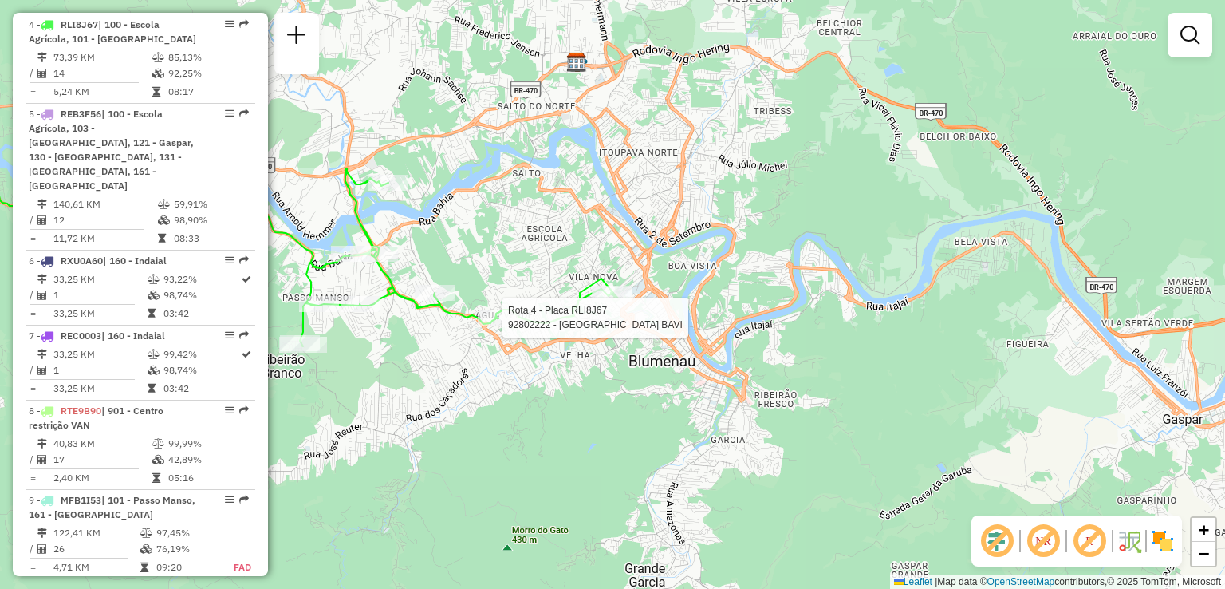
select select "**********"
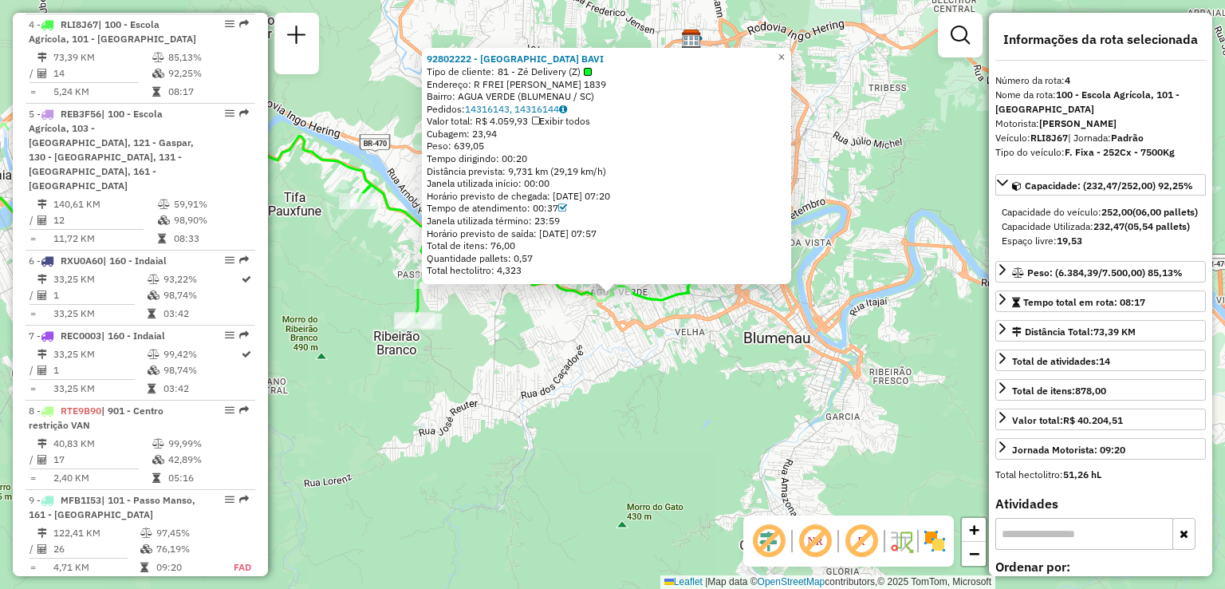
click at [570, 418] on div "92802222 - CASA DA CERVEJA BAVI Tipo de cliente: 81 - Zé Delivery (Z) Endereço:…" at bounding box center [612, 294] width 1225 height 589
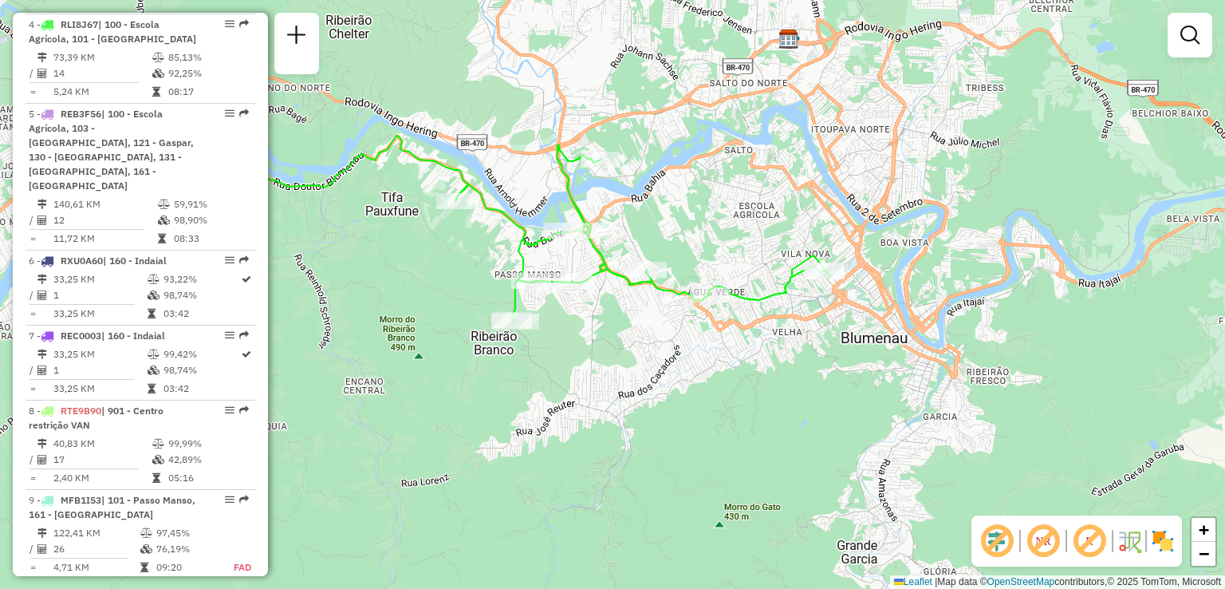
drag, startPoint x: 602, startPoint y: 377, endPoint x: 683, endPoint y: 377, distance: 80.6
click at [683, 377] on div "Janela de atendimento Grade de atendimento Capacidade Transportadoras Veículos …" at bounding box center [612, 294] width 1225 height 589
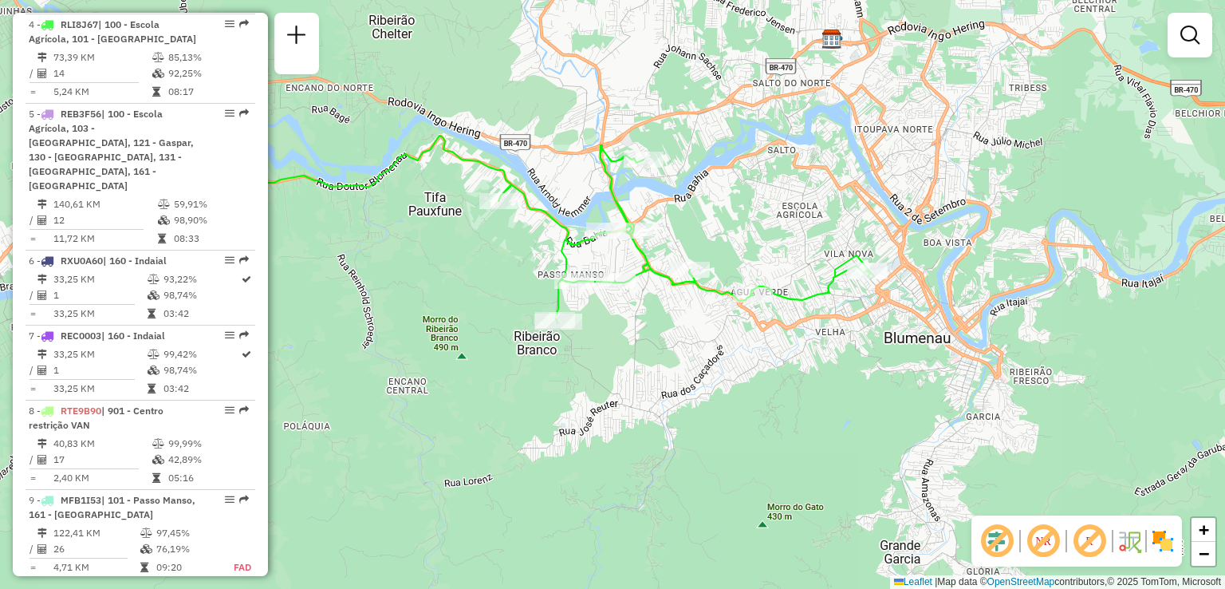
click at [873, 377] on div "Janela de atendimento Grade de atendimento Capacidade Transportadoras Veículos …" at bounding box center [612, 294] width 1225 height 589
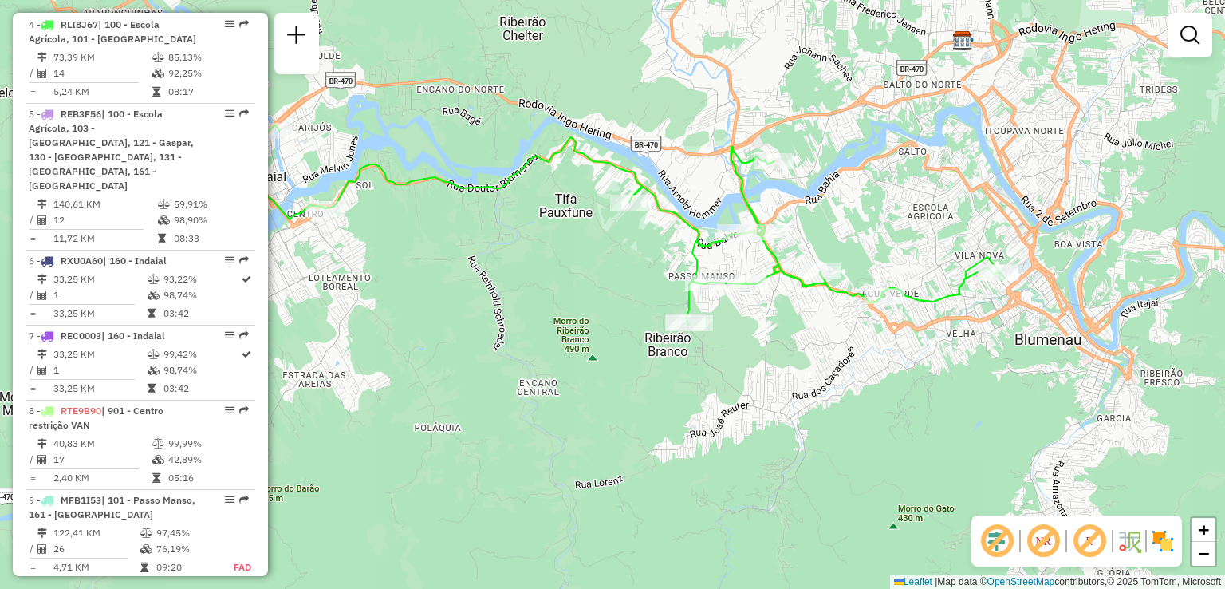
drag, startPoint x: 494, startPoint y: 301, endPoint x: 594, endPoint y: 301, distance: 99.7
click at [581, 301] on div "Janela de atendimento Grade de atendimento Capacidade Transportadoras Veículos …" at bounding box center [612, 294] width 1225 height 589
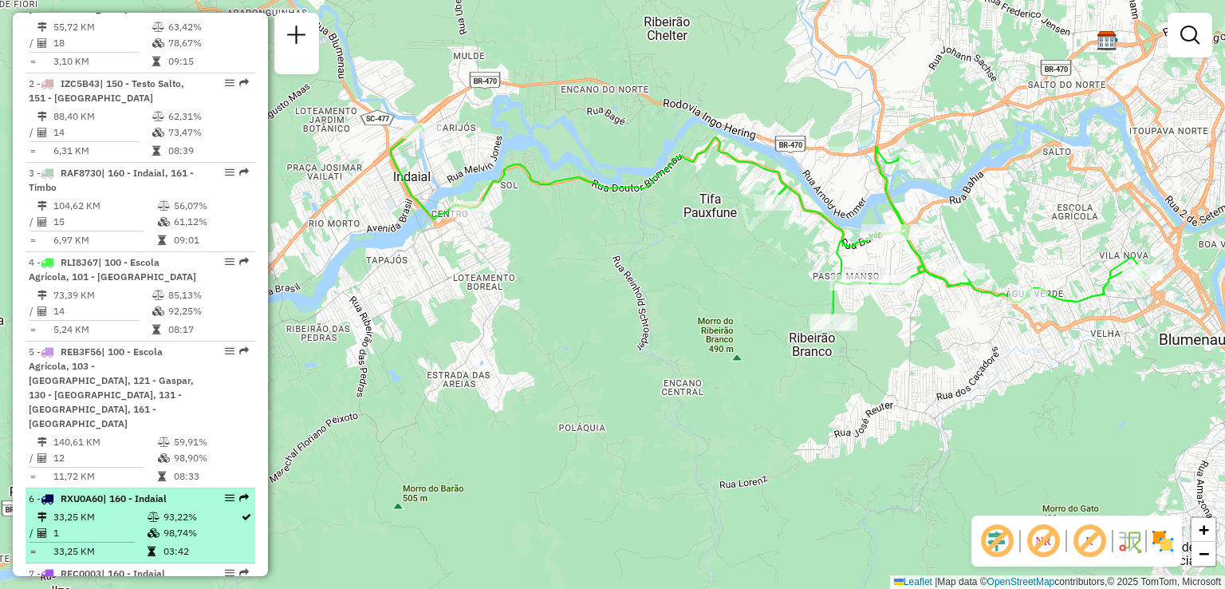
scroll to position [641, 0]
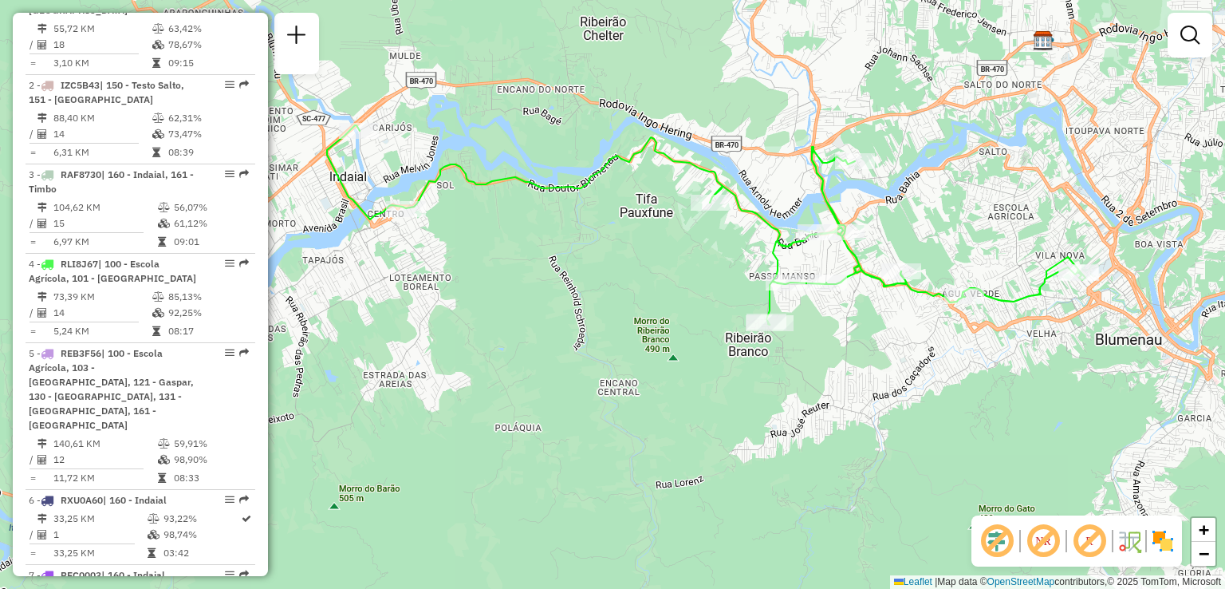
drag, startPoint x: 725, startPoint y: 255, endPoint x: 676, endPoint y: 259, distance: 49.6
click at [677, 259] on div "Janela de atendimento Grade de atendimento Capacidade Transportadoras Veículos …" at bounding box center [612, 294] width 1225 height 589
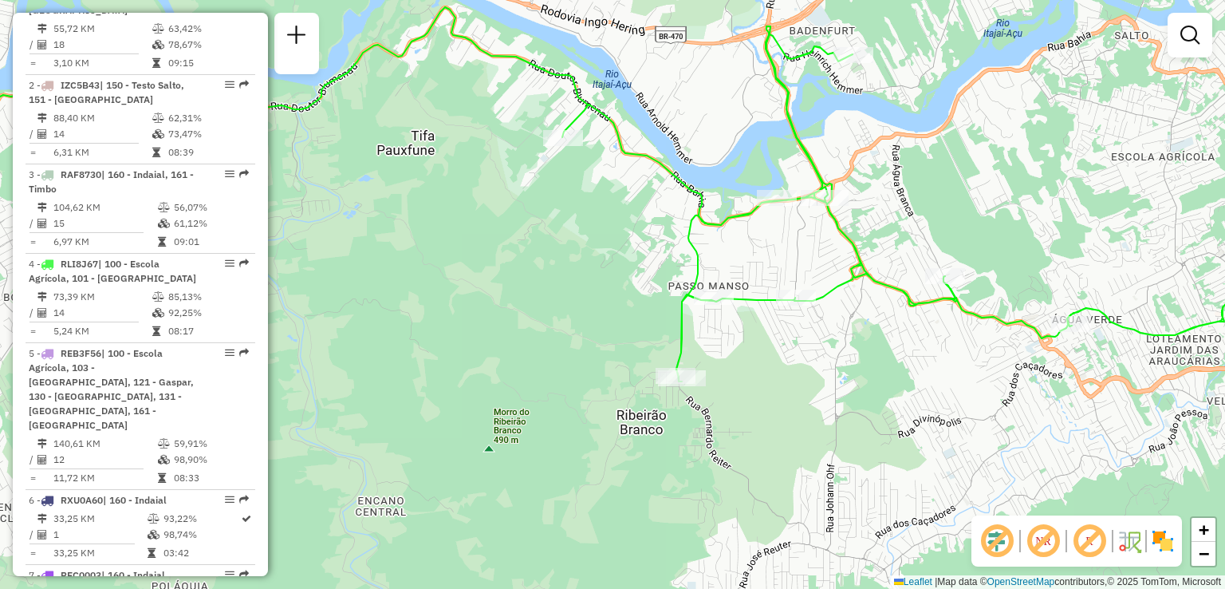
click at [842, 262] on div "Janela de atendimento Grade de atendimento Capacidade Transportadoras Veículos …" at bounding box center [612, 294] width 1225 height 589
